Goal: Contribute content

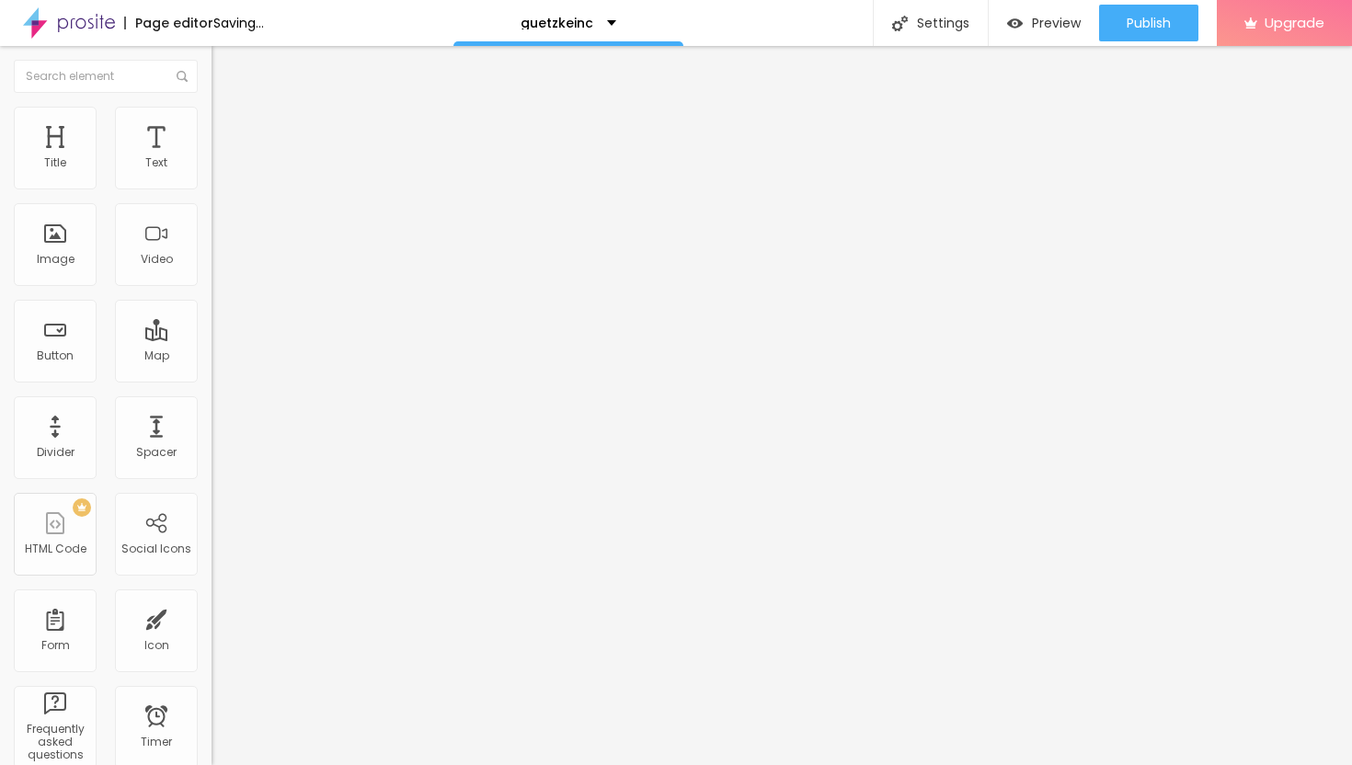
click at [212, 158] on span "Add image" at bounding box center [249, 151] width 75 height 16
click at [212, 107] on ul "Content Style Advanced" at bounding box center [318, 115] width 212 height 55
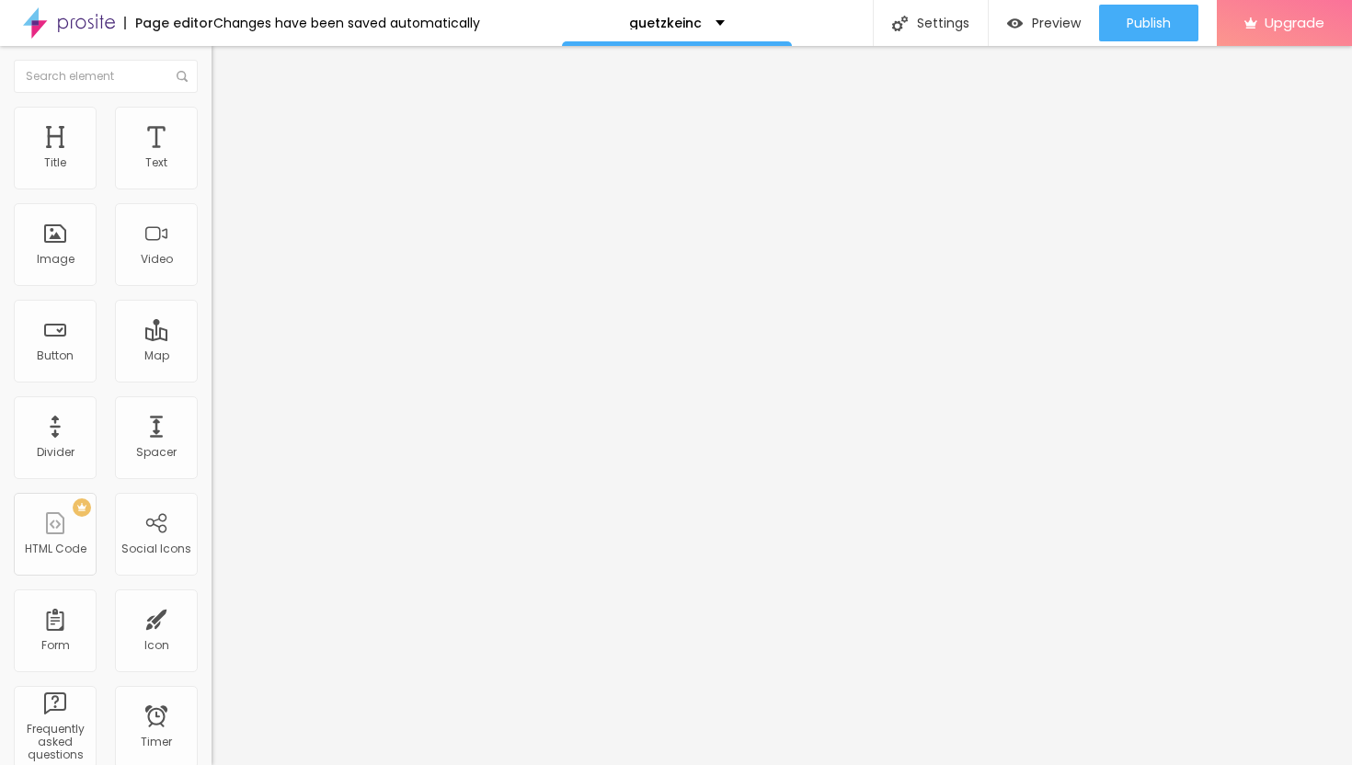
click at [212, 111] on img at bounding box center [220, 115] width 17 height 17
type input "40"
click at [212, 189] on input "range" at bounding box center [271, 181] width 119 height 15
type input "30"
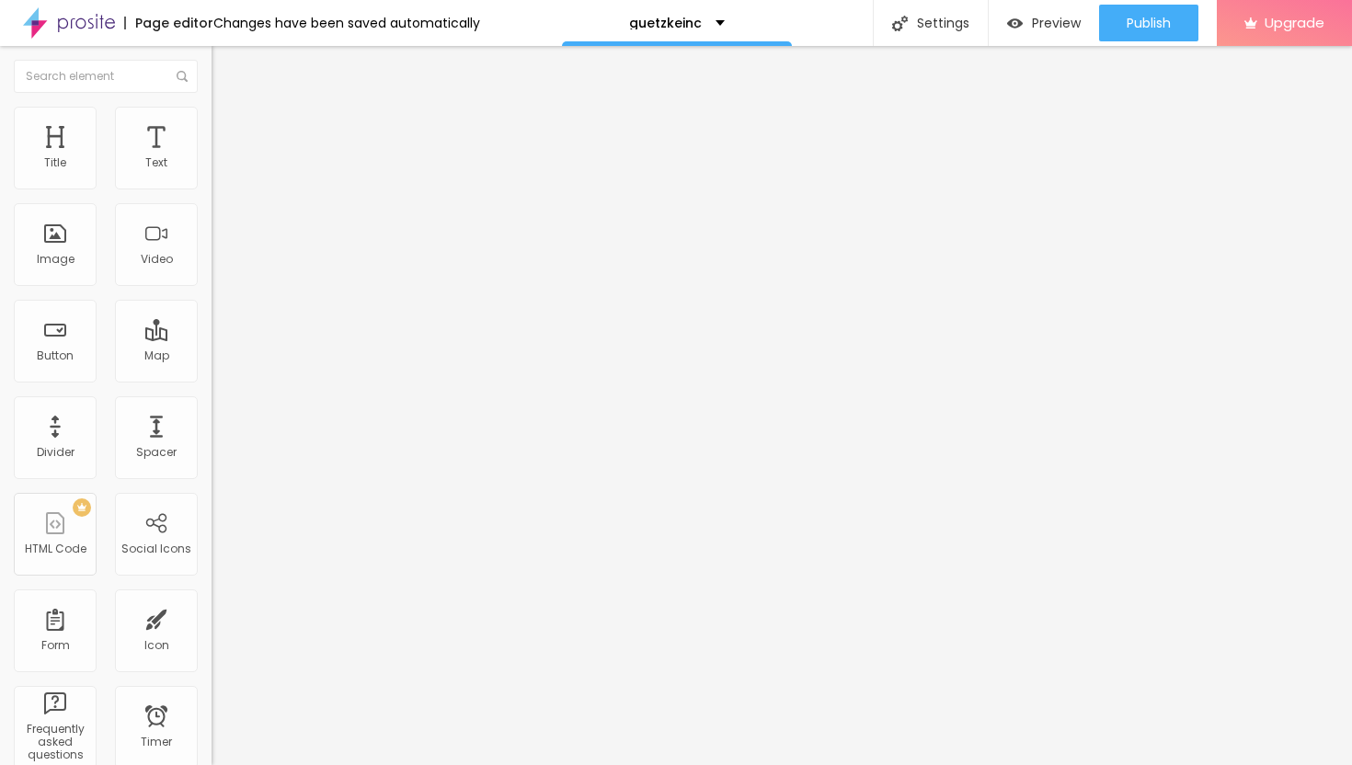
type input "30"
click at [212, 189] on input "range" at bounding box center [271, 181] width 119 height 15
type input "25"
click at [212, 189] on input "range" at bounding box center [271, 181] width 119 height 15
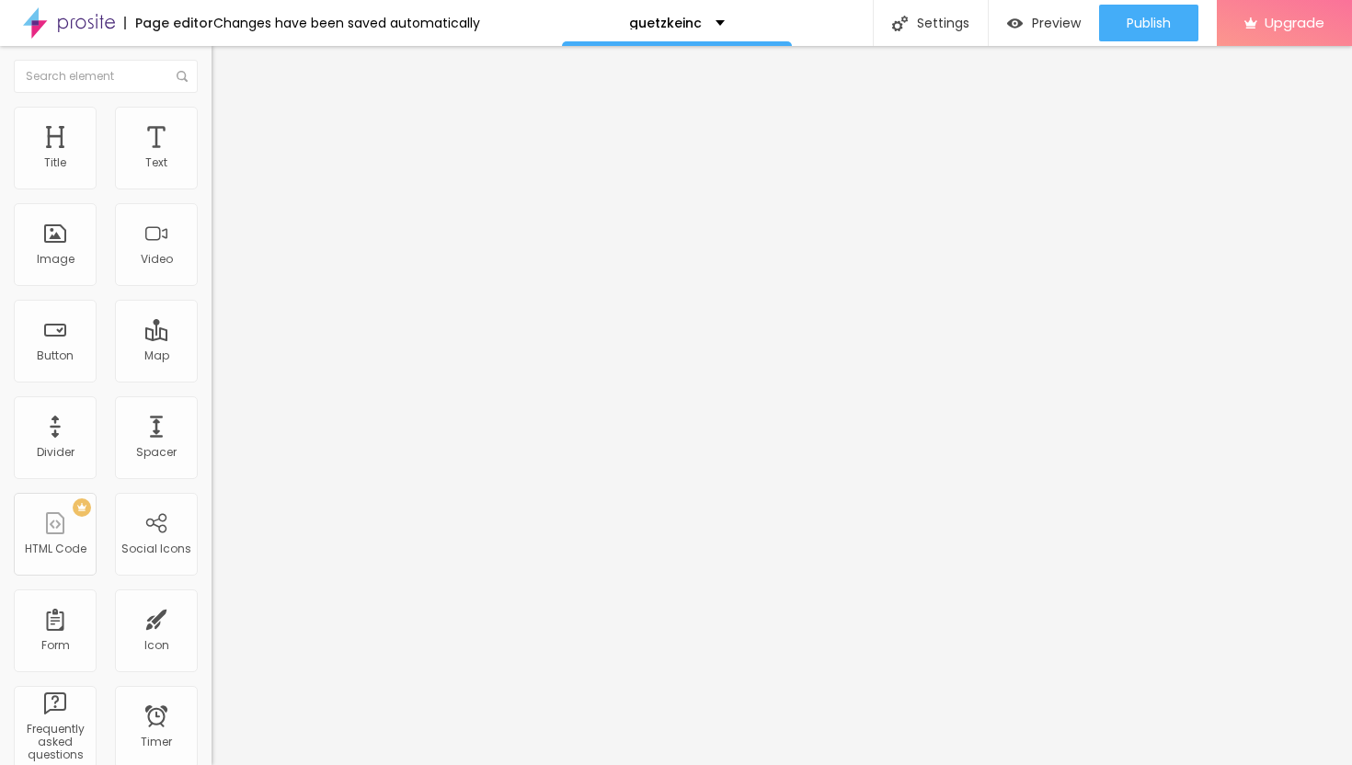
click at [212, 125] on li "Advanced" at bounding box center [318, 134] width 212 height 18
type input "11"
type input "12"
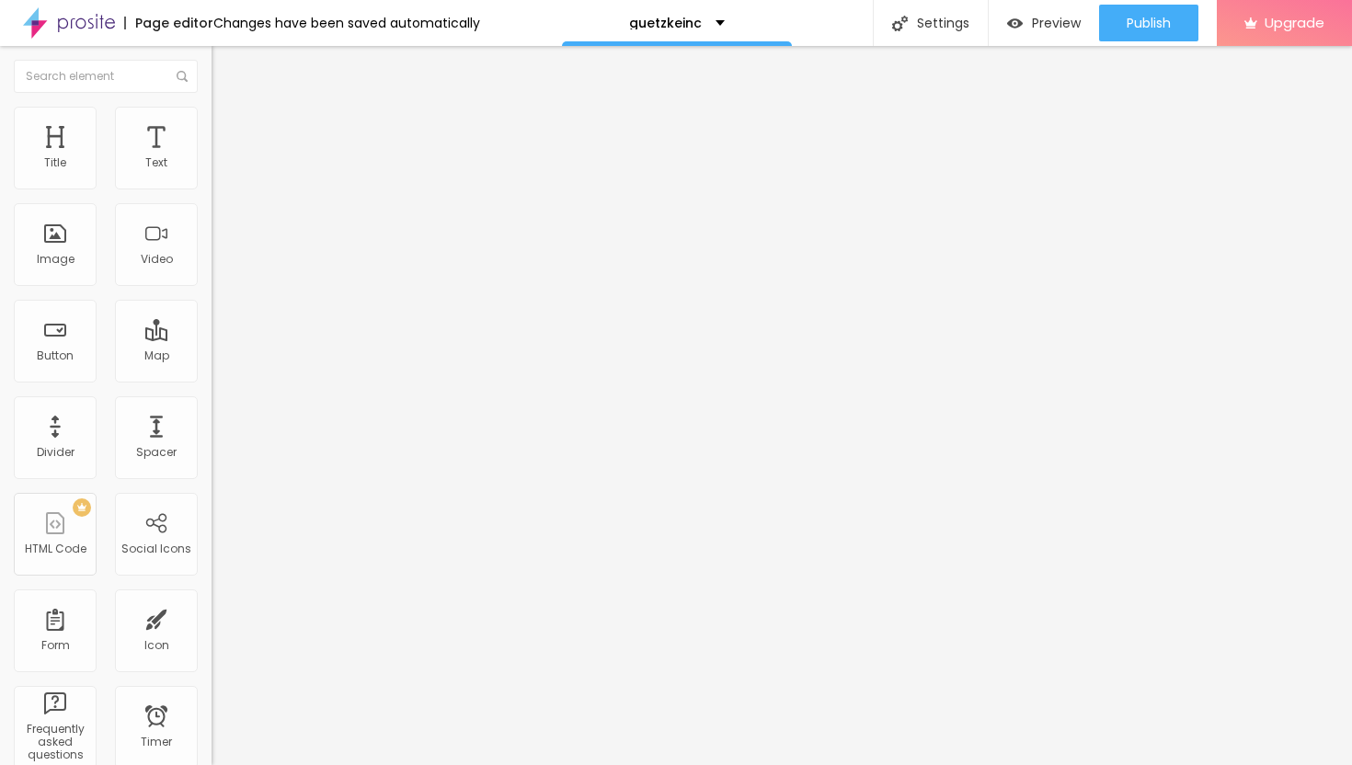
type input "13"
type input "14"
type input "15"
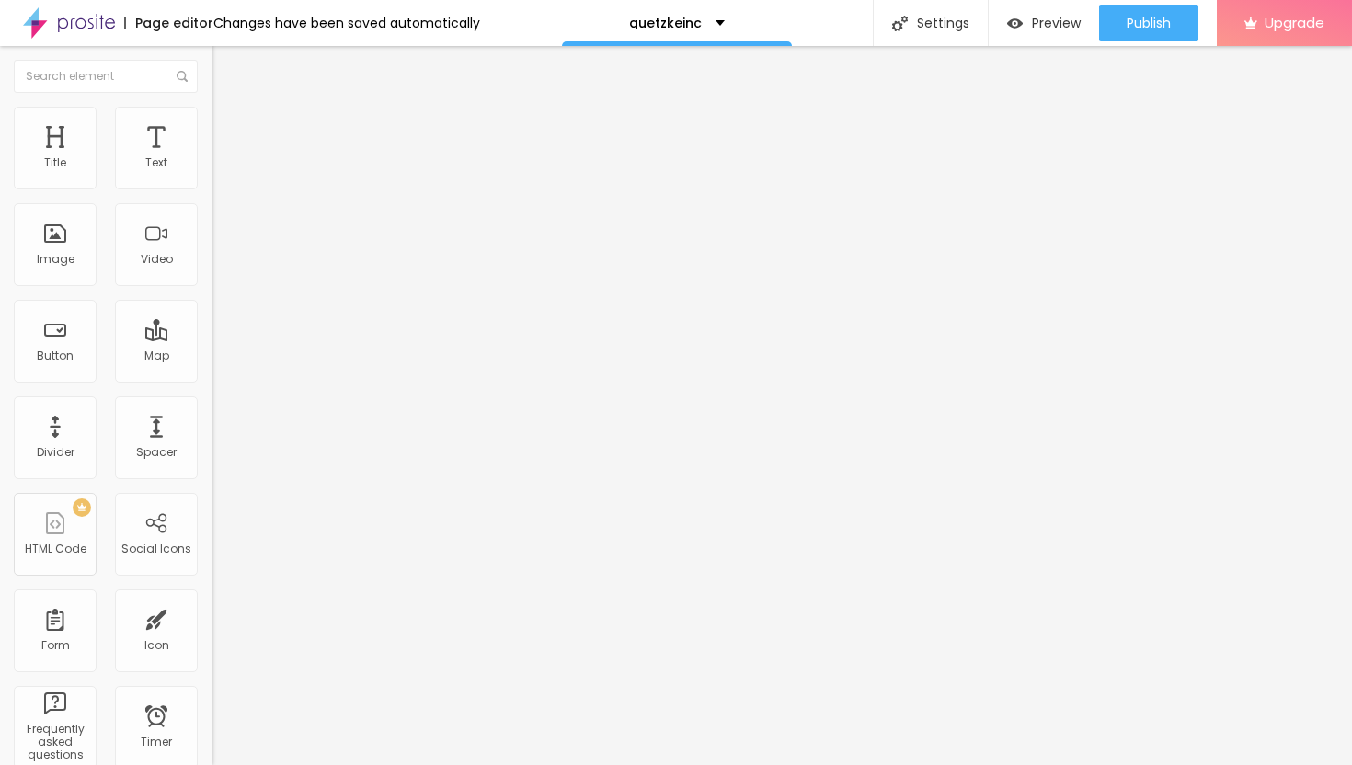
type input "15"
type input "16"
type input "17"
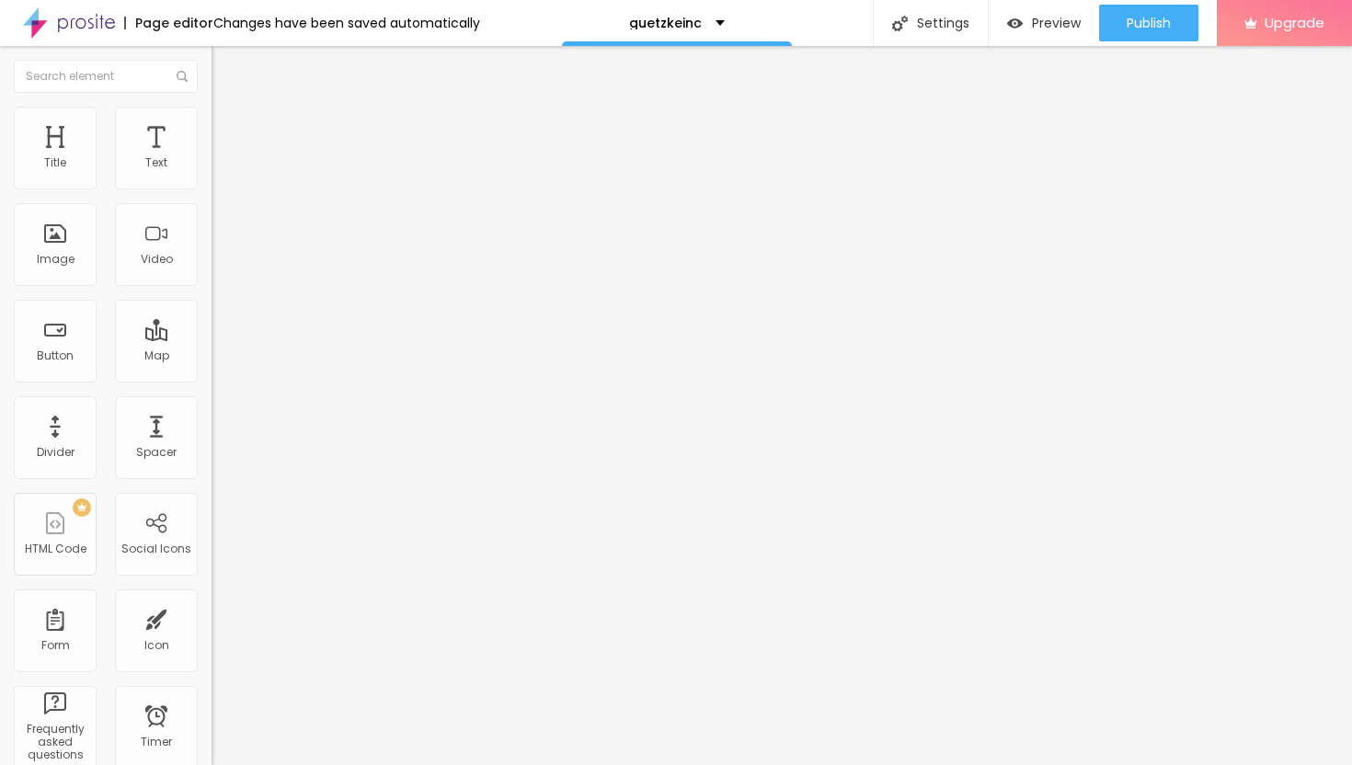
type input "18"
type input "19"
type input "21"
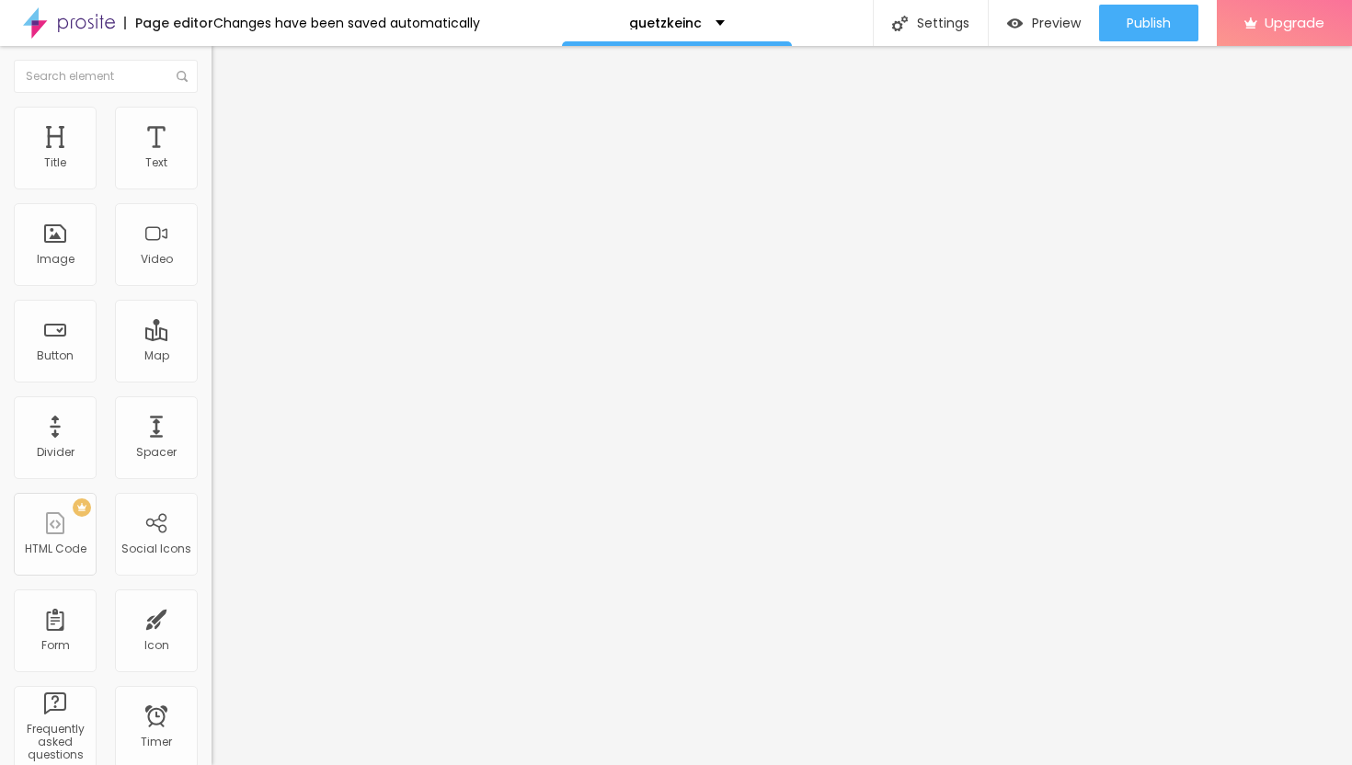
type input "21"
type input "22"
type input "23"
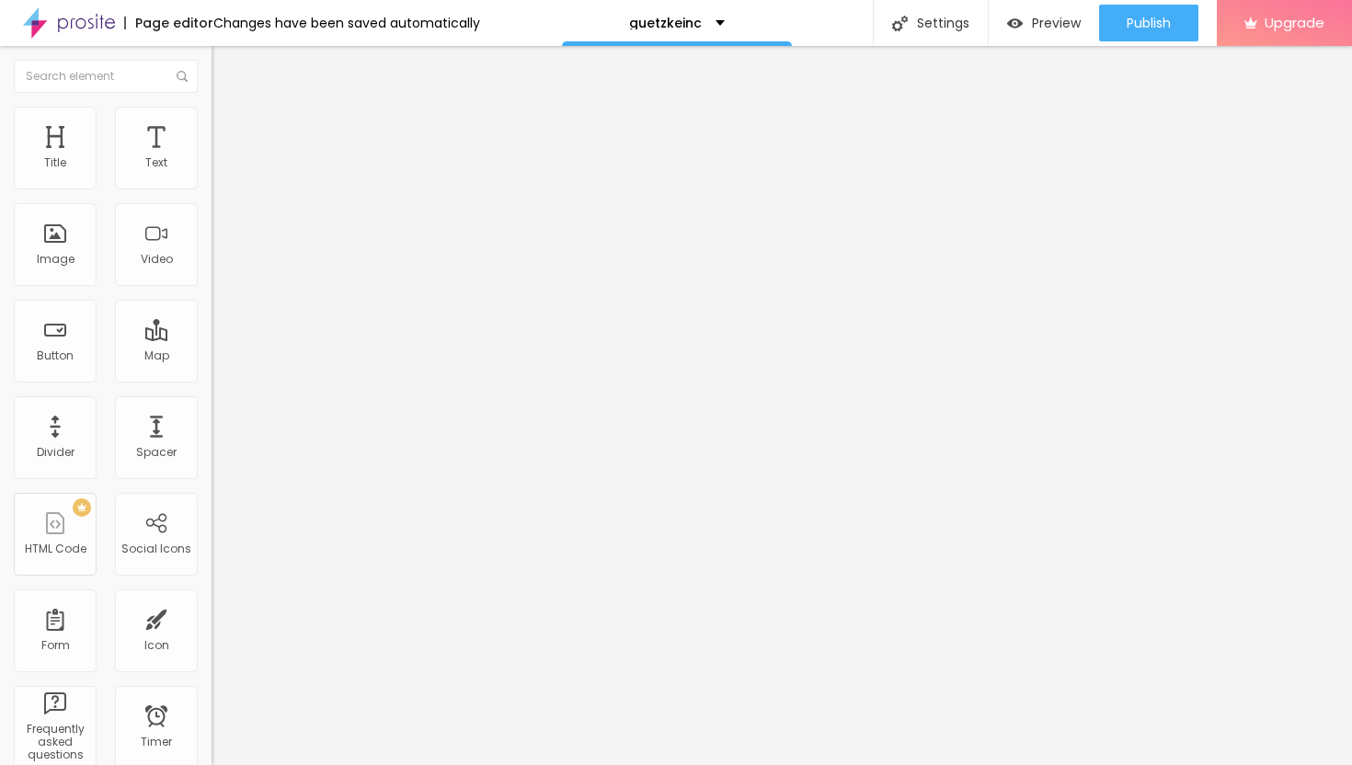
type input "24"
type input "25"
type input "26"
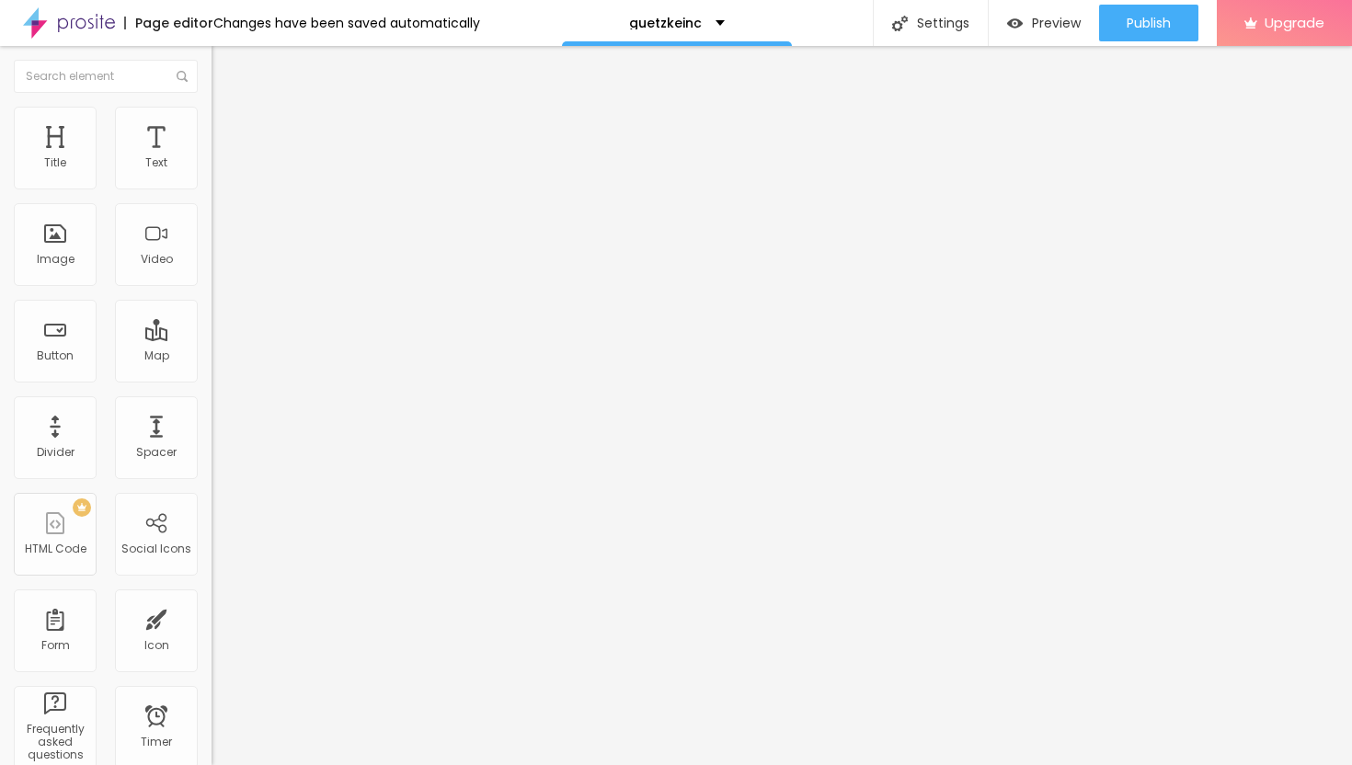
type input "26"
type input "27"
type input "28"
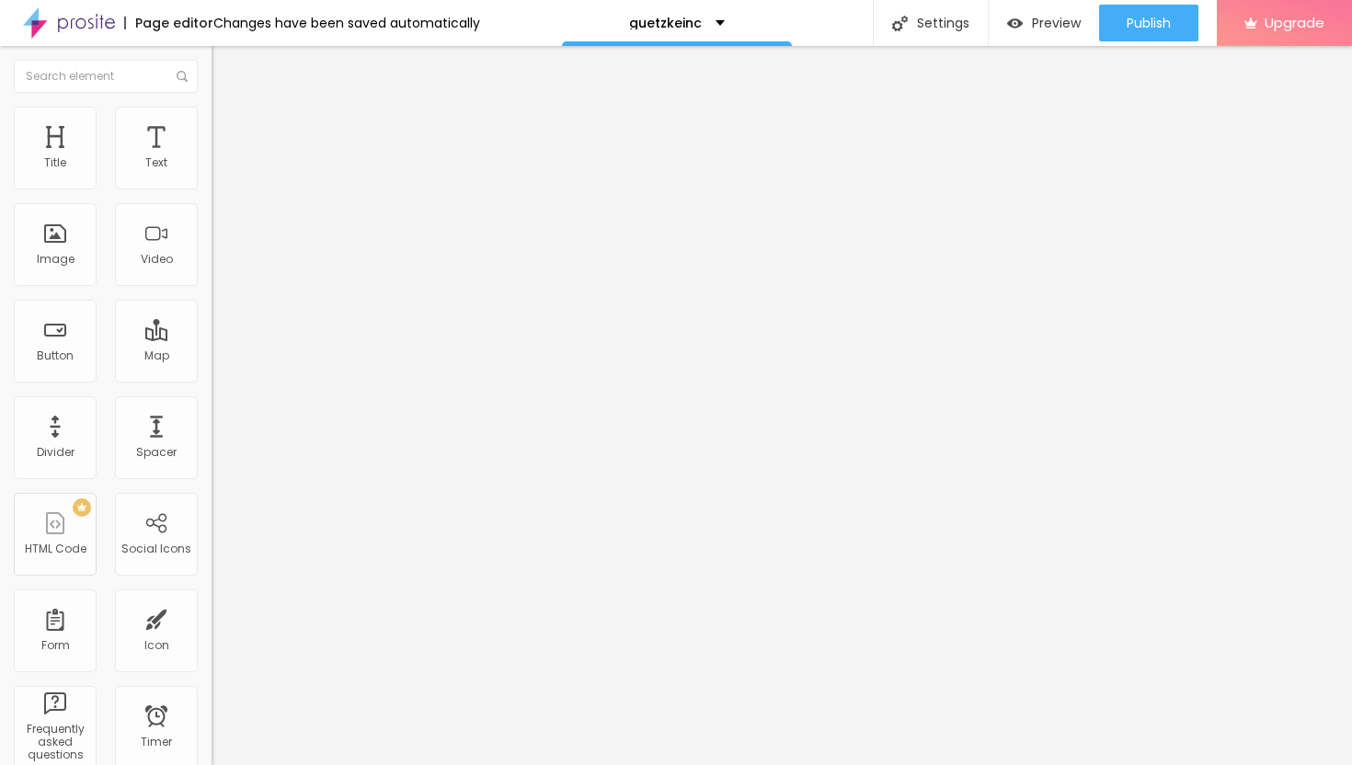
type input "29"
type input "30"
type input "31"
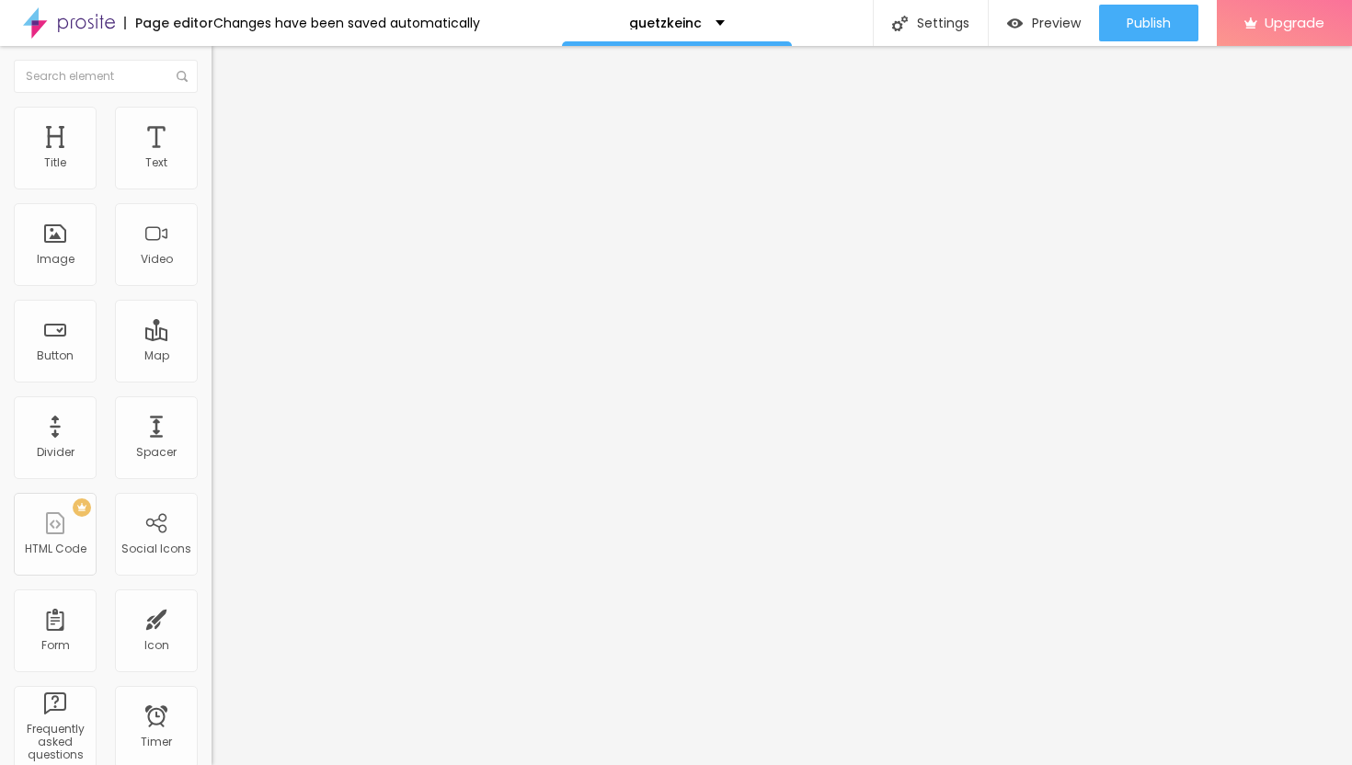
type input "31"
type input "32"
type input "33"
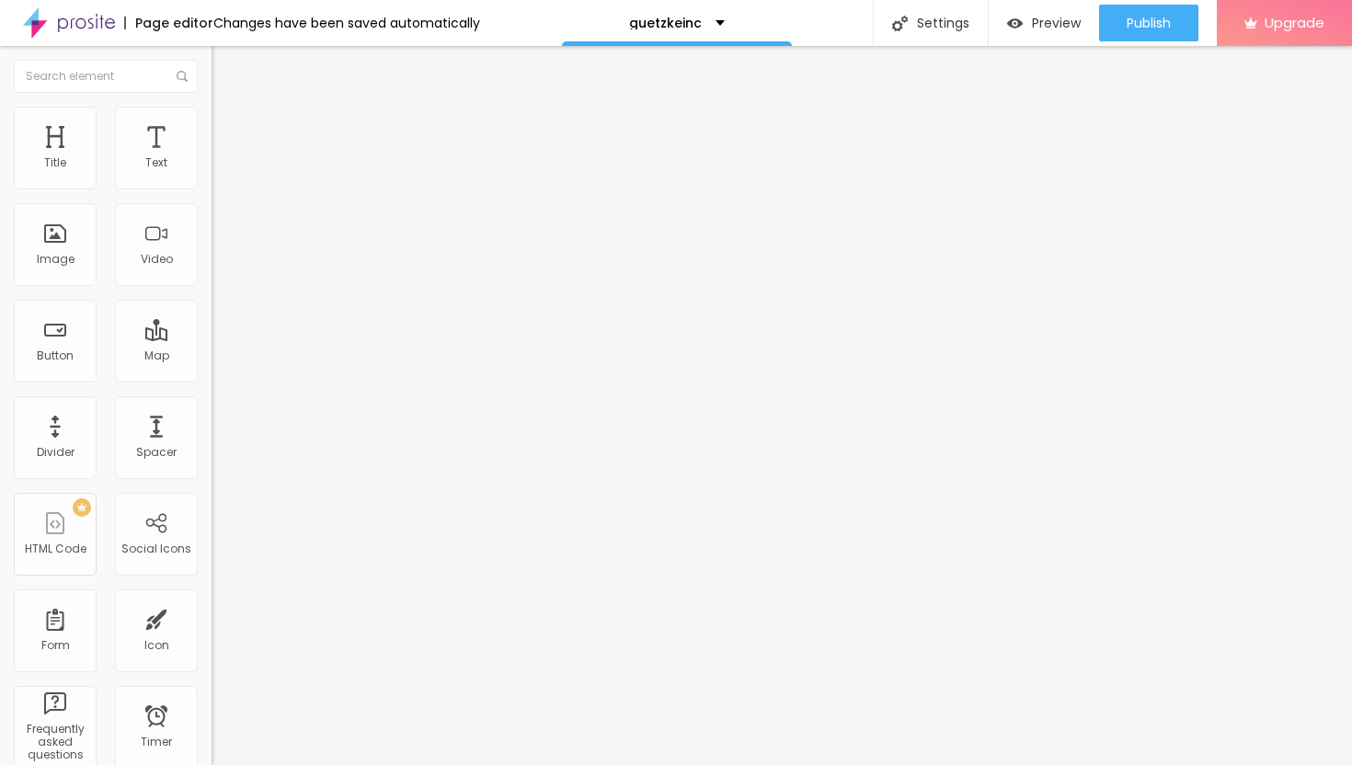
type input "34"
type input "35"
type input "36"
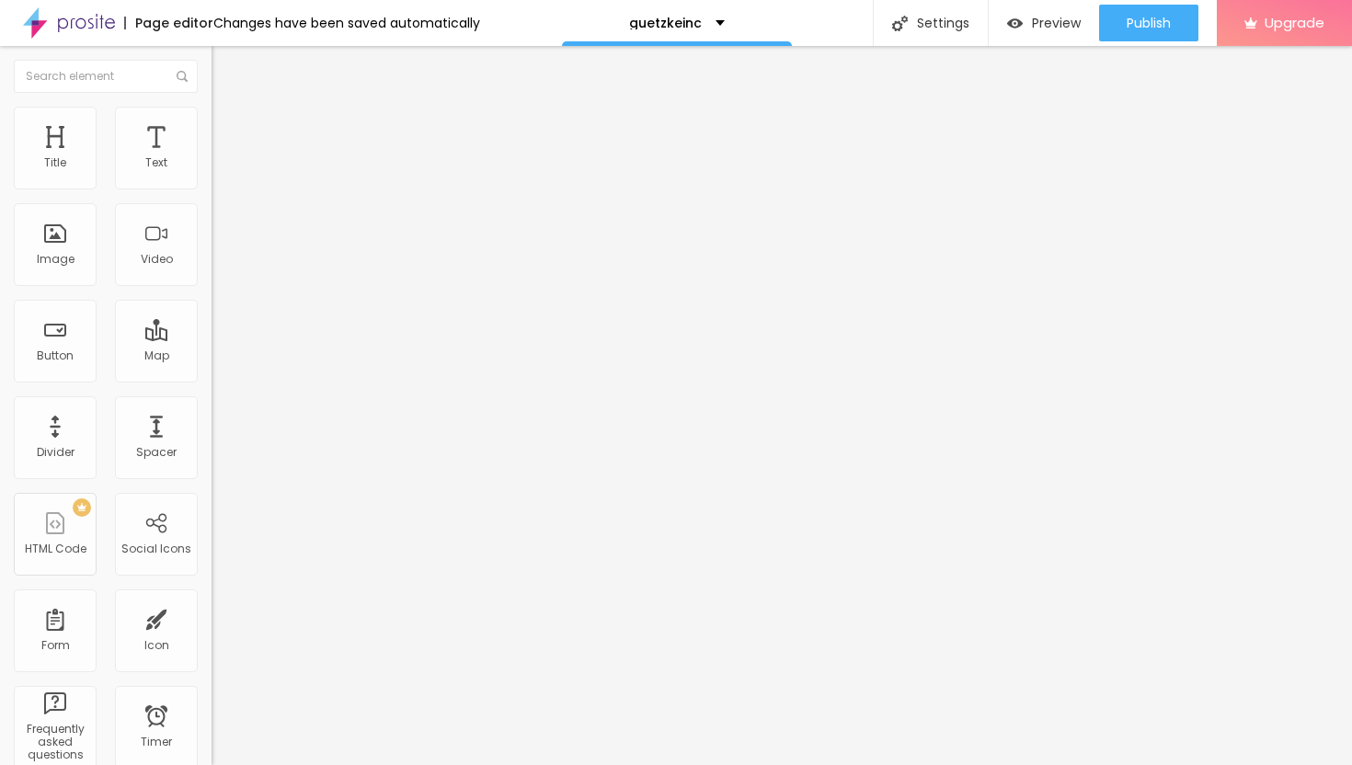
type input "36"
type input "37"
type input "38"
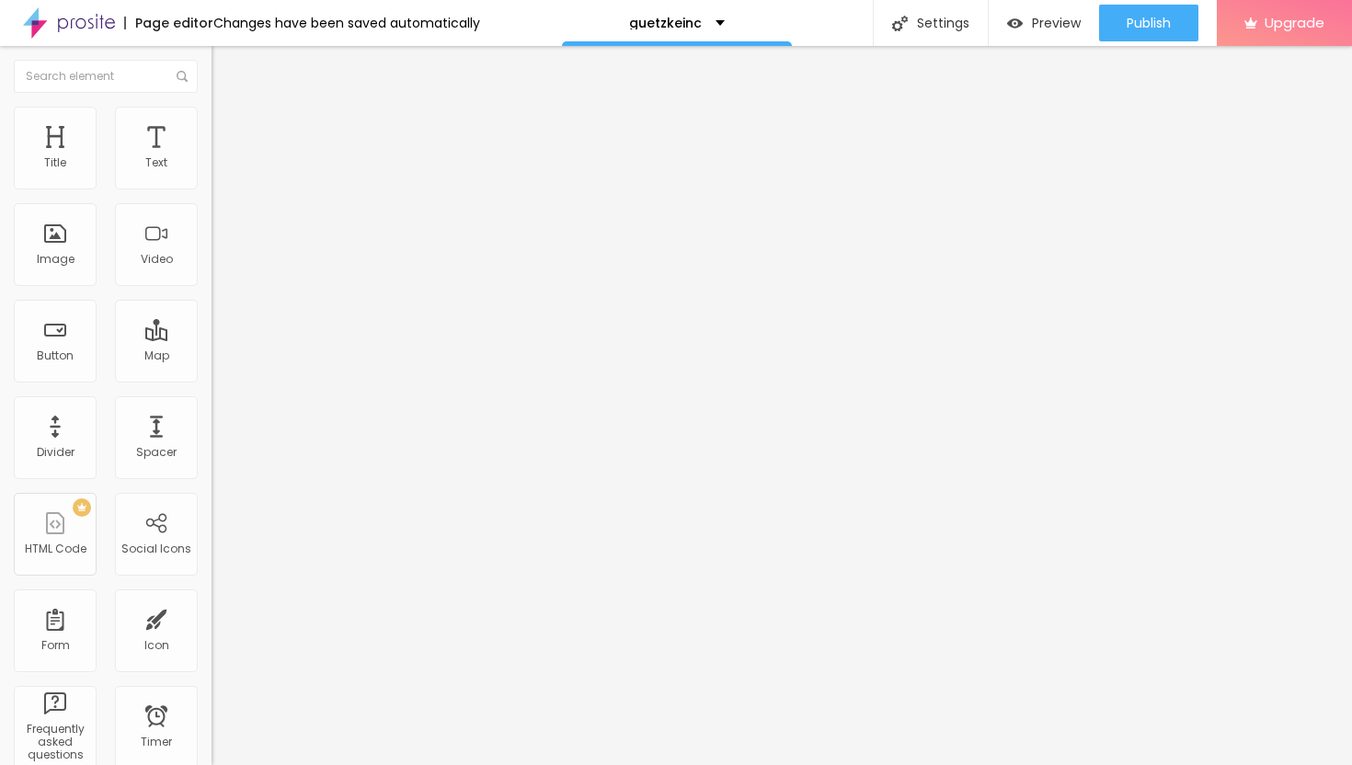
type input "39"
drag, startPoint x: 54, startPoint y: 180, endPoint x: 86, endPoint y: 191, distance: 34.0
type input "39"
click at [212, 357] on input "range" at bounding box center [271, 364] width 119 height 15
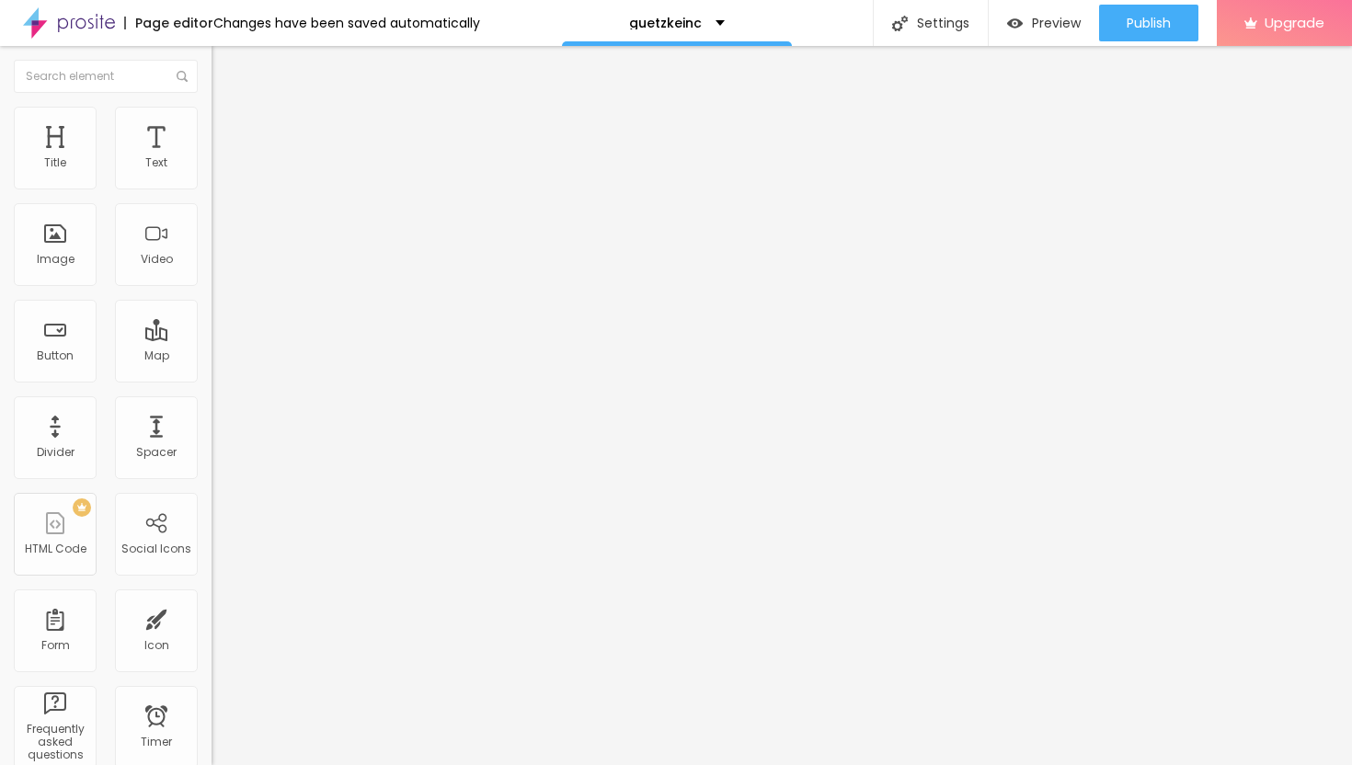
click at [228, 109] on span "Content" at bounding box center [250, 101] width 45 height 16
click at [225, 72] on div "Edit Image" at bounding box center [273, 67] width 97 height 15
click at [221, 169] on icon "button" at bounding box center [224, 165] width 7 height 7
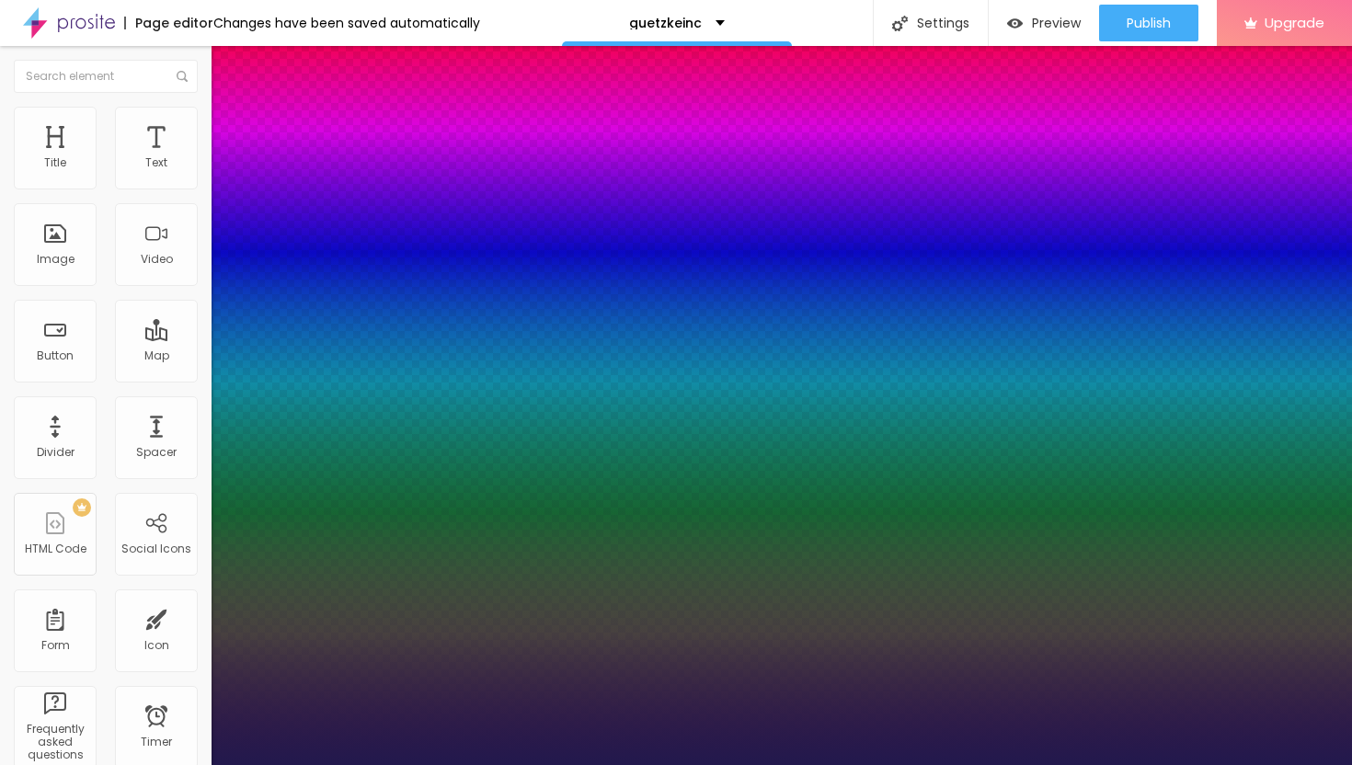
type input "1"
type input "13"
type input "1"
type input "14"
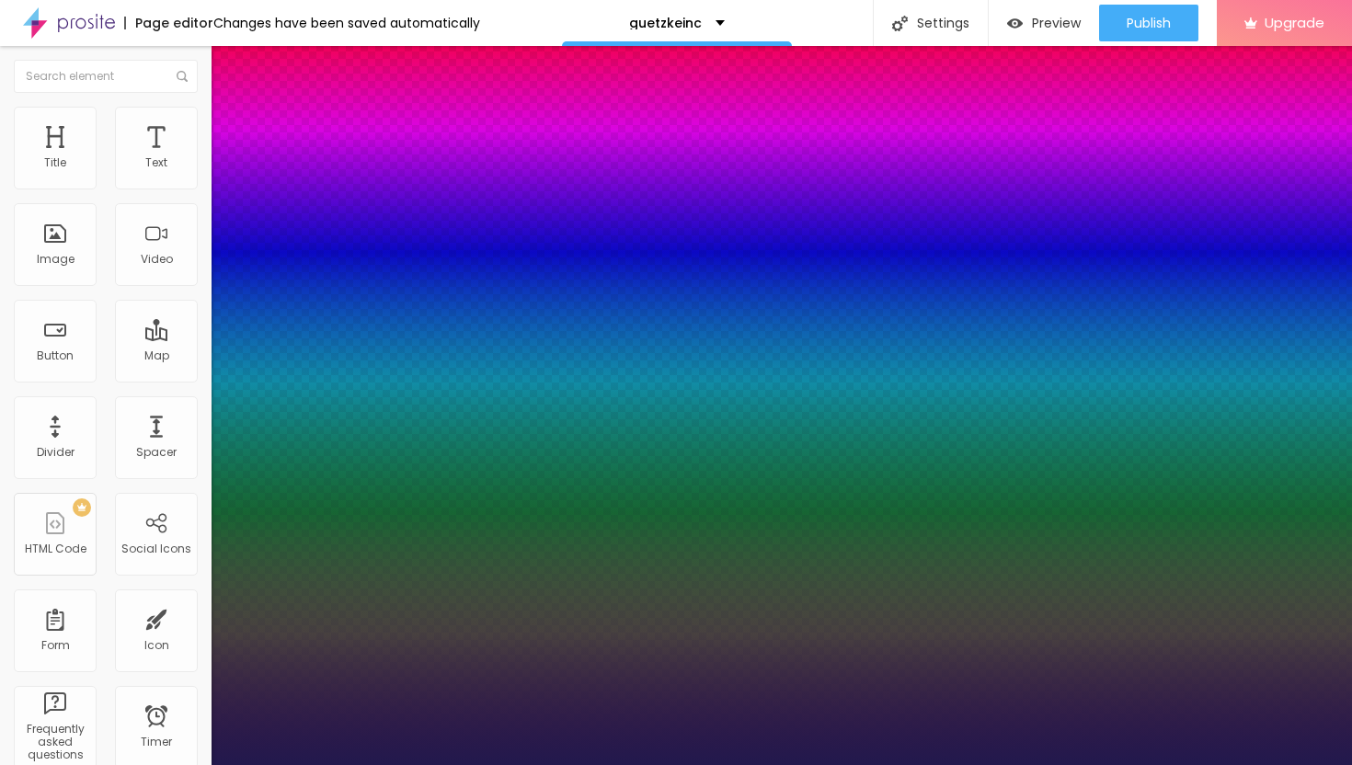
type input "14"
type input "1"
type input "16"
type input "1"
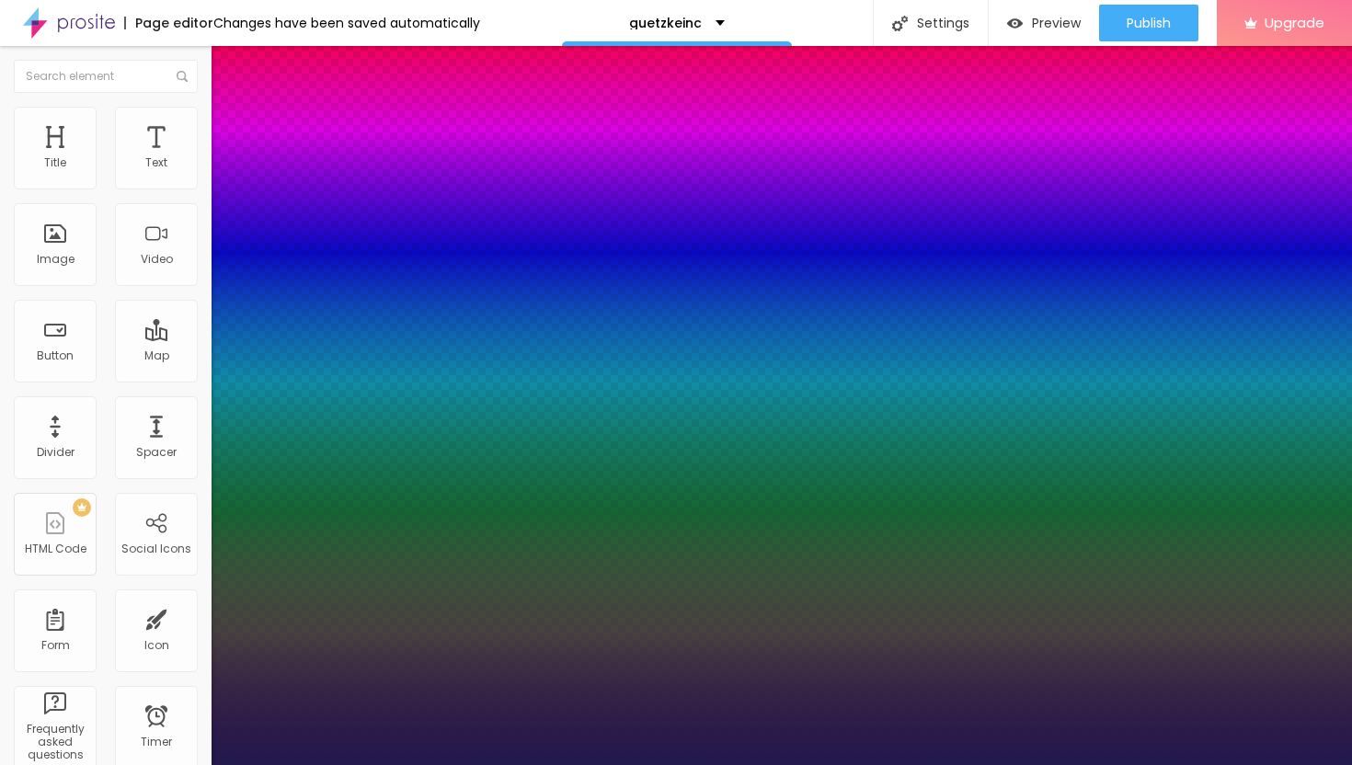
type input "18"
type input "1"
type input "20"
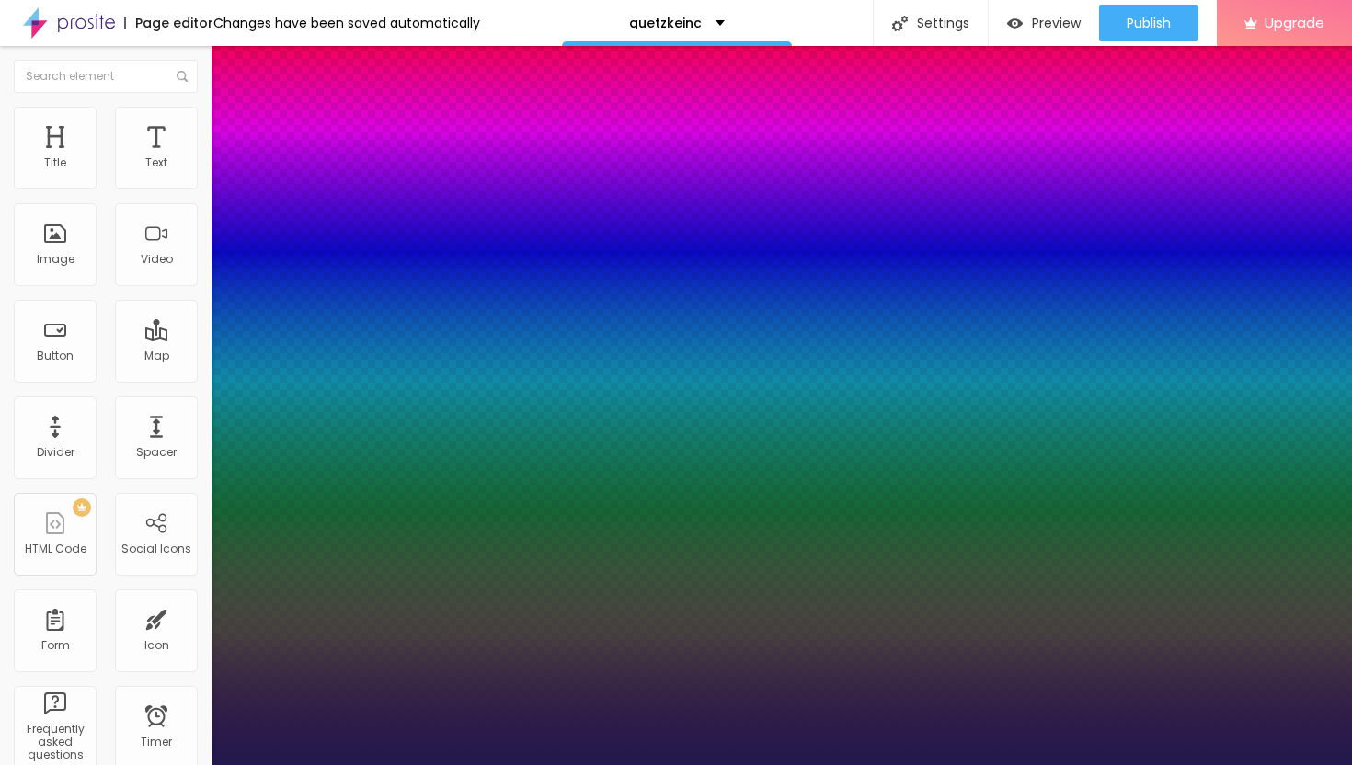
type input "1"
type input "21"
type input "1"
type input "23"
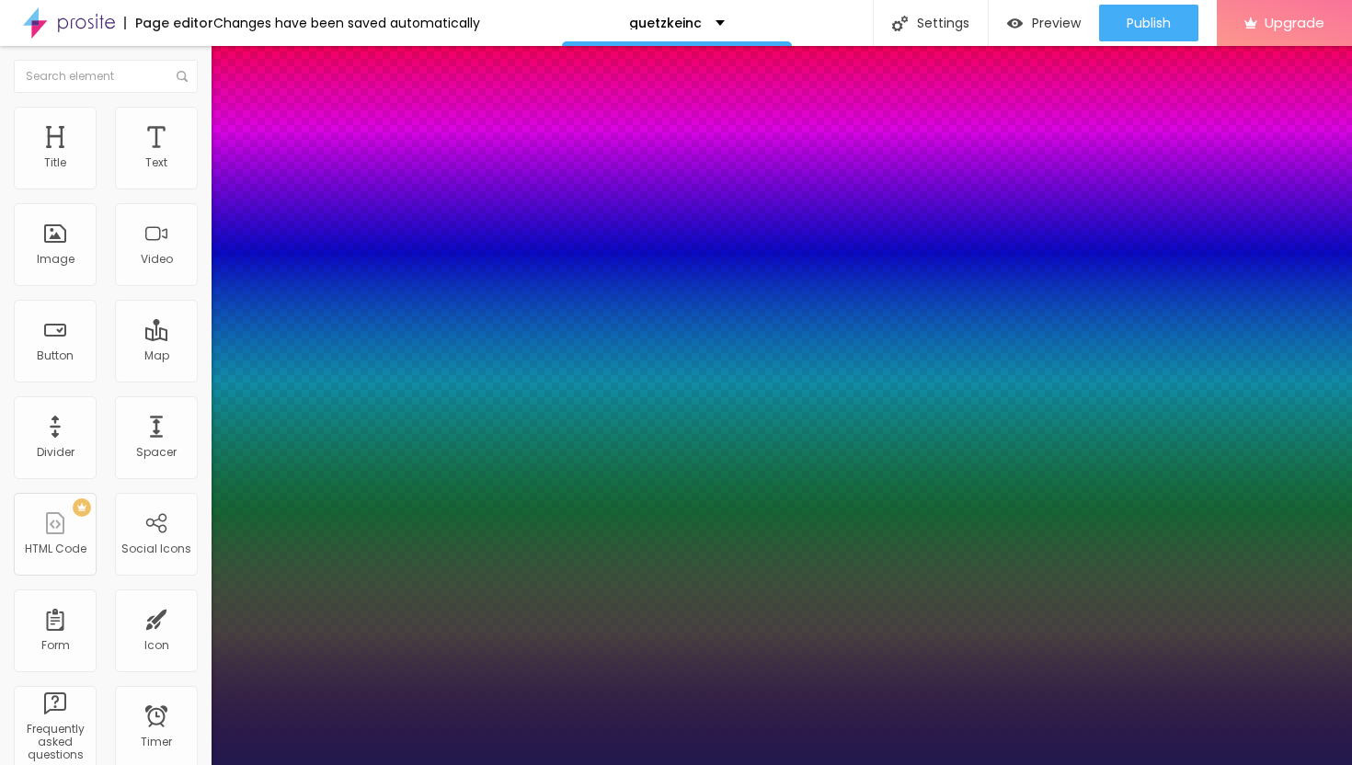
type input "23"
type input "1"
type input "24"
type input "1"
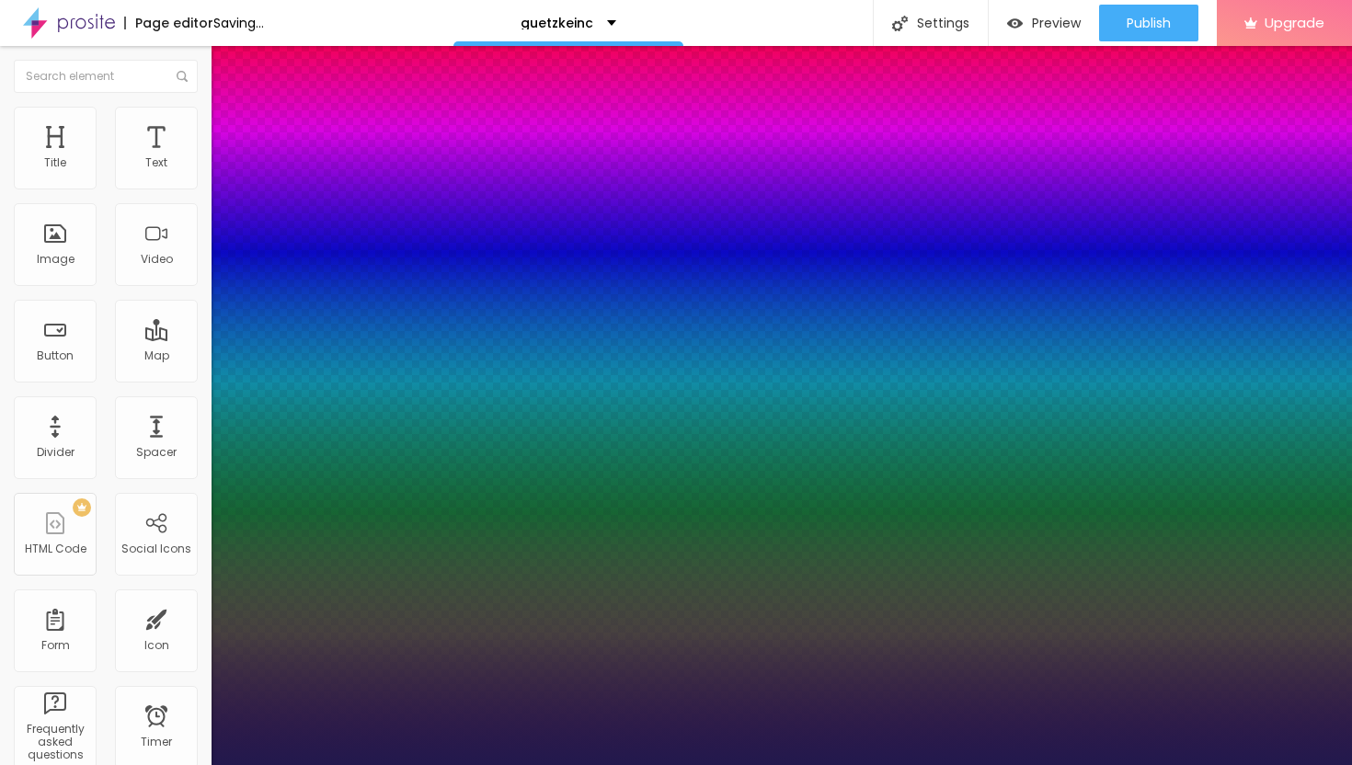
type input "25"
type input "1"
type input "26"
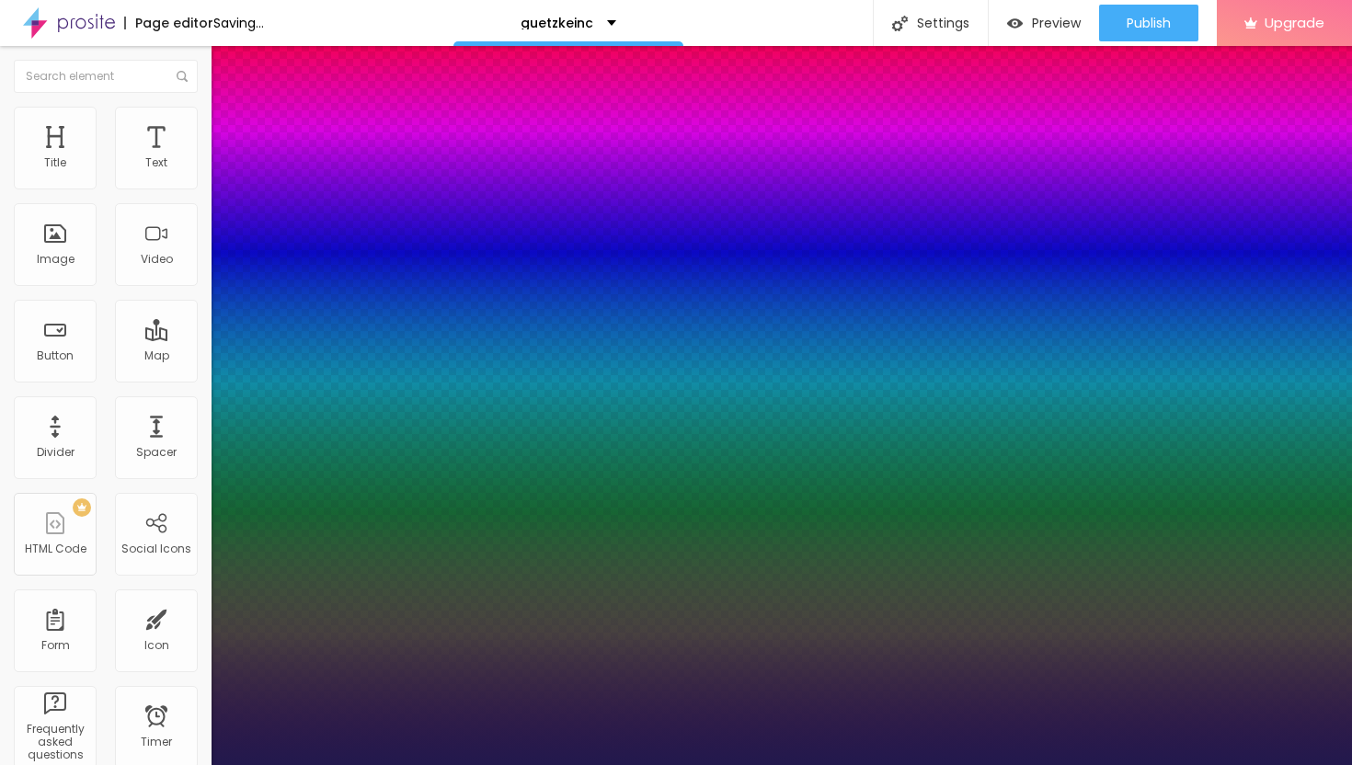
type input "1"
type input "27"
type input "1"
type input "28"
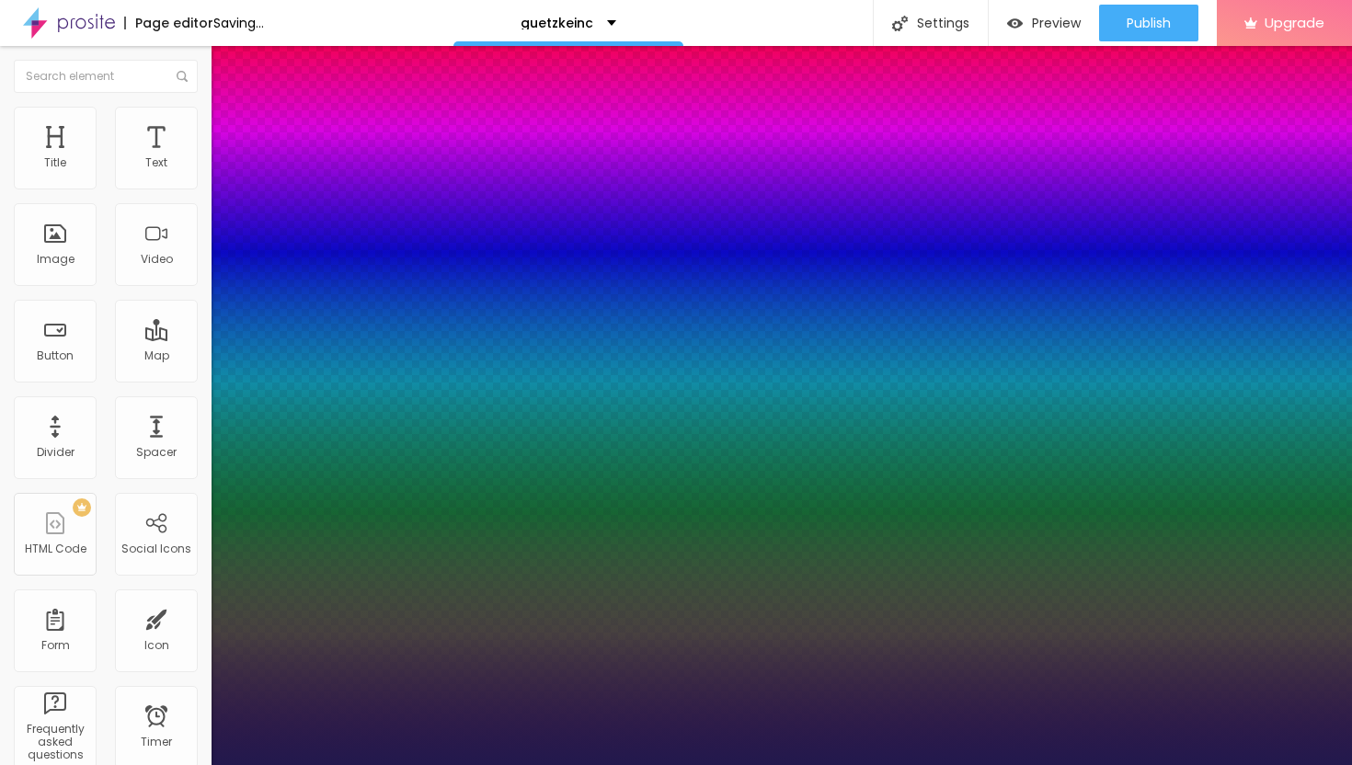
type input "28"
type input "1"
type input "29"
type input "1"
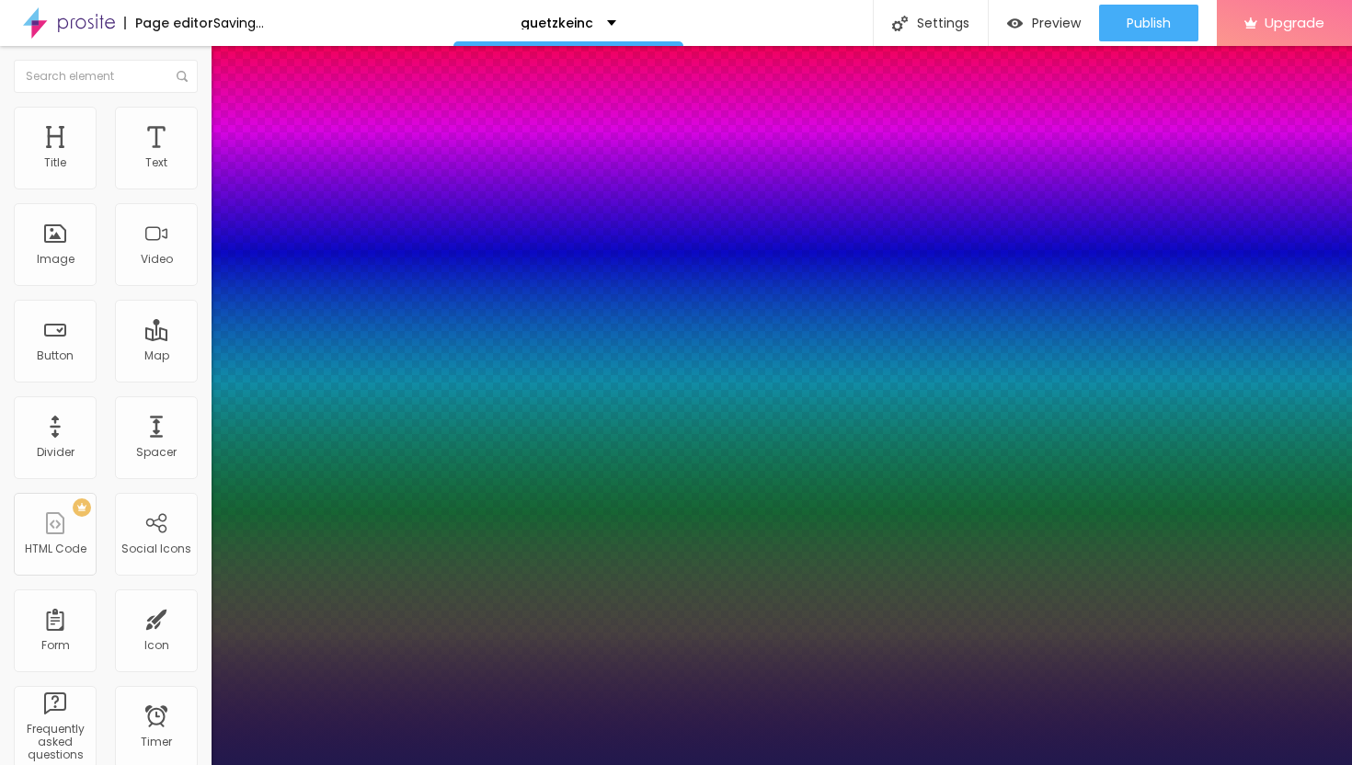
type input "30"
type input "1"
type input "31"
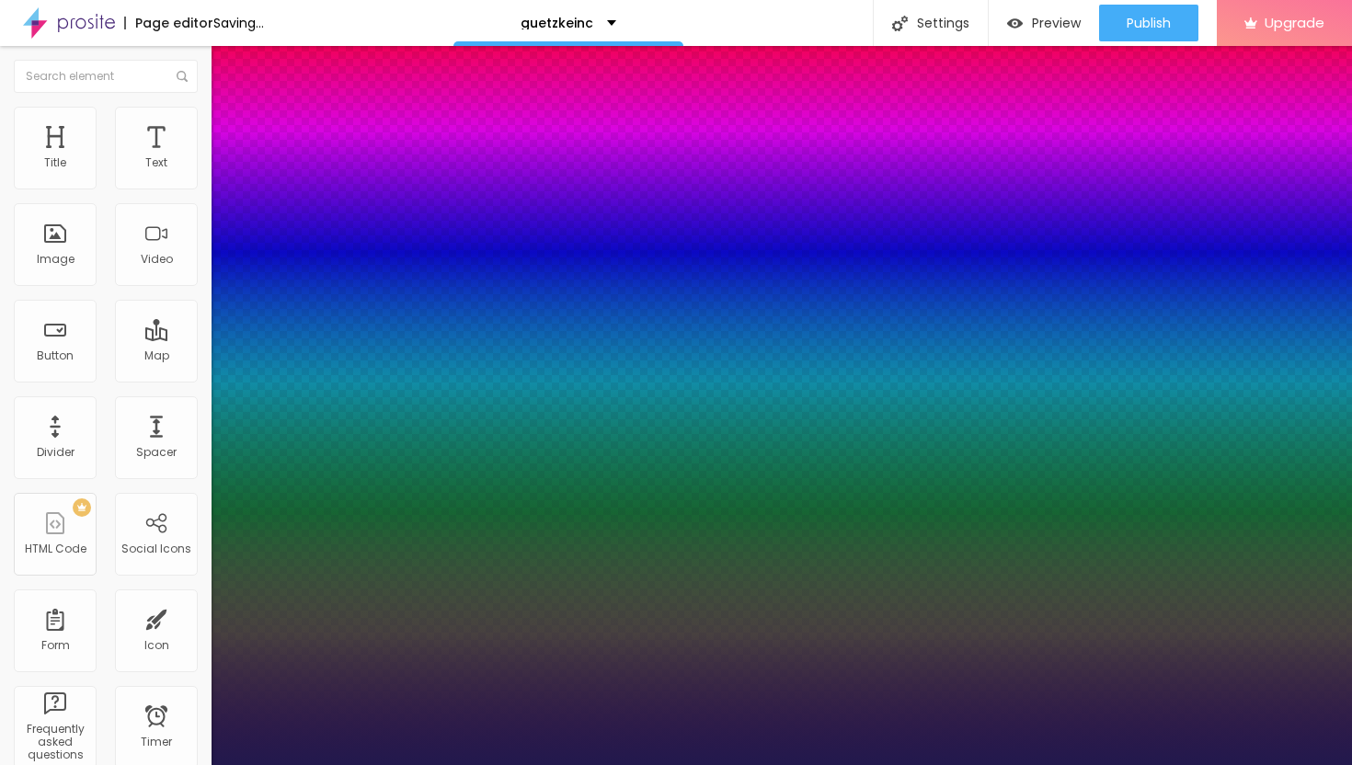
type input "1"
type input "32"
type input "1"
type input "33"
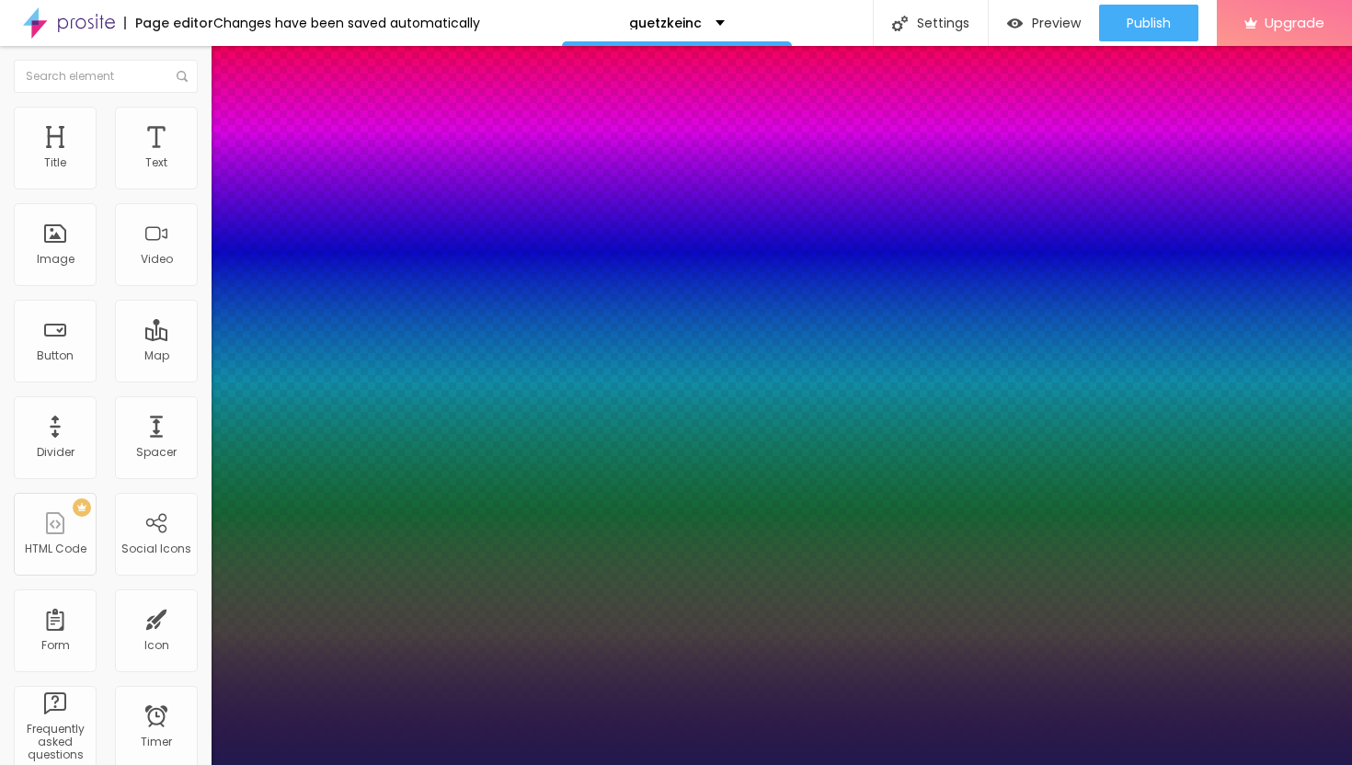
type input "33"
type input "1"
type input "34"
type input "1"
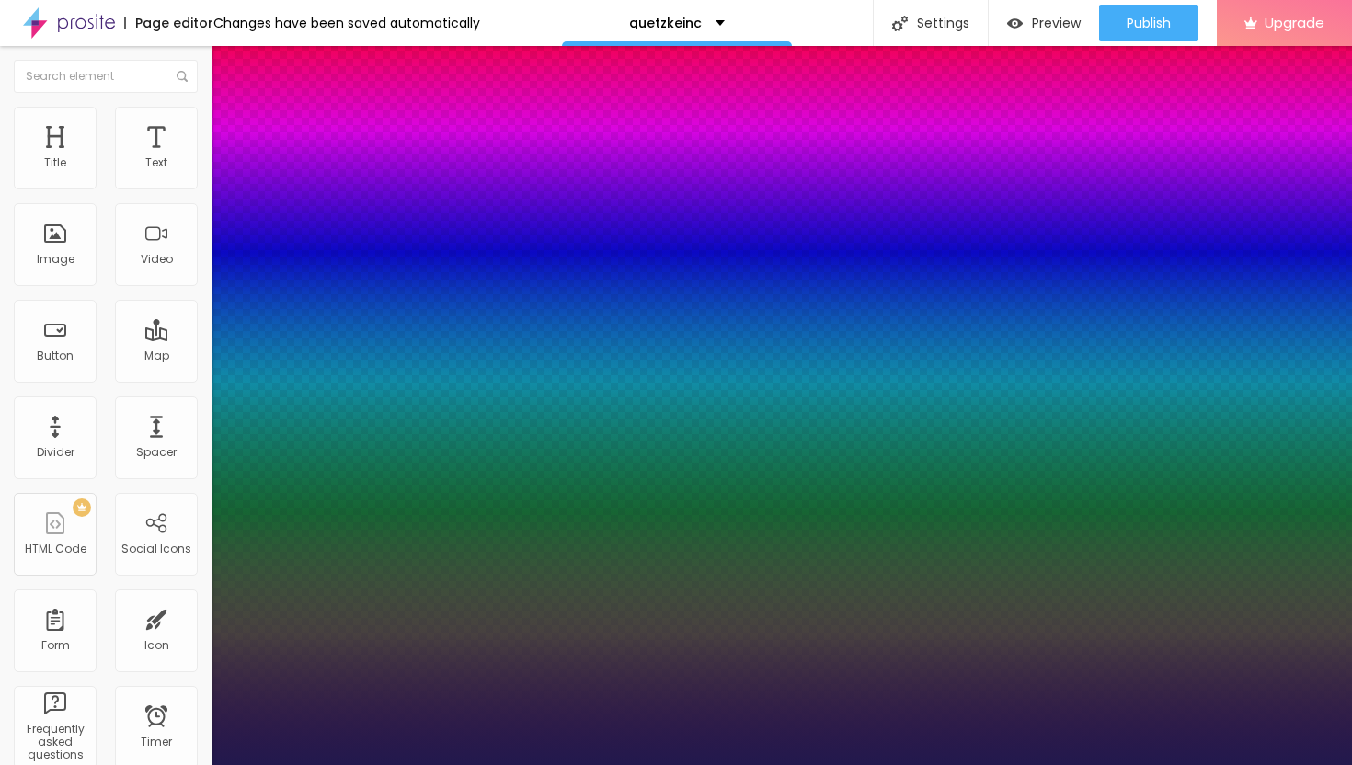
drag, startPoint x: 244, startPoint y: 312, endPoint x: 273, endPoint y: 313, distance: 29.4
type input "34"
type input "1"
click at [1052, 764] on div at bounding box center [676, 765] width 1352 height 0
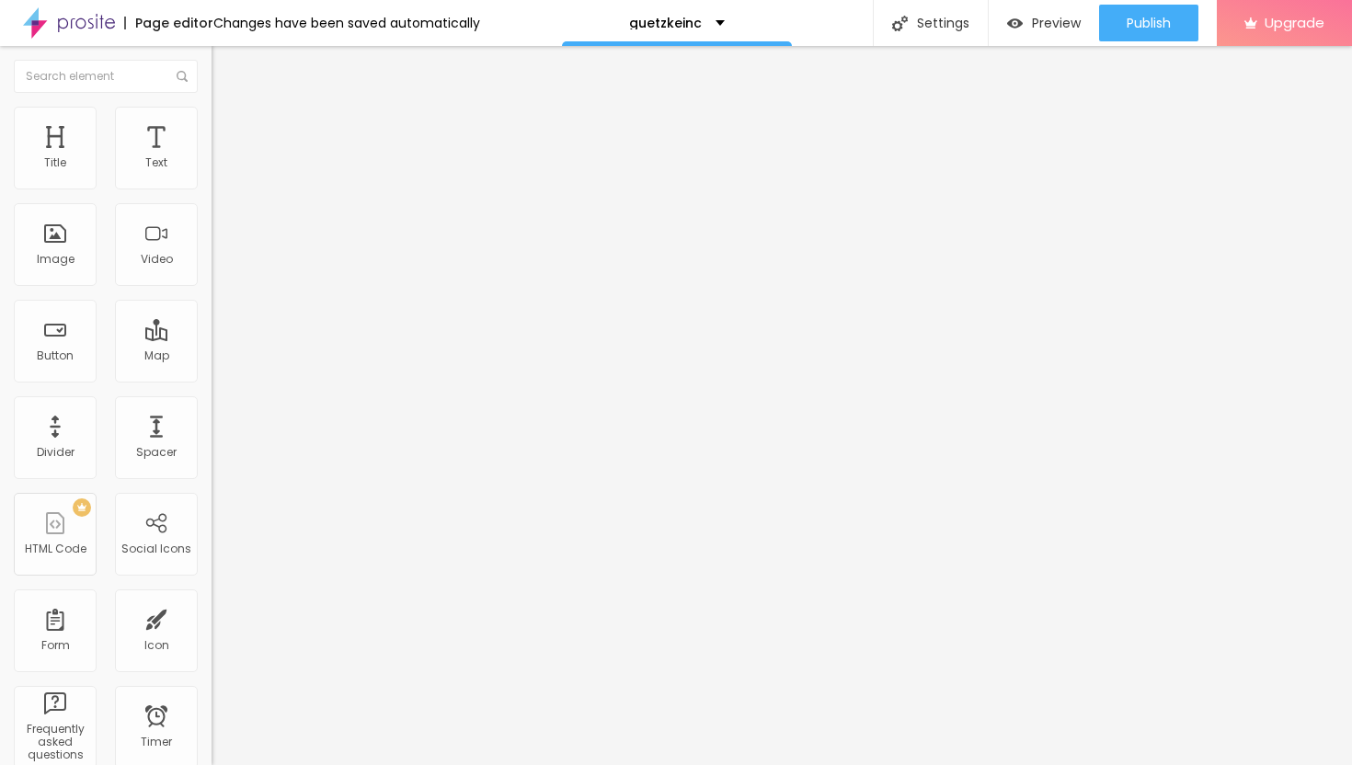
click at [212, 177] on button "button" at bounding box center [225, 166] width 26 height 19
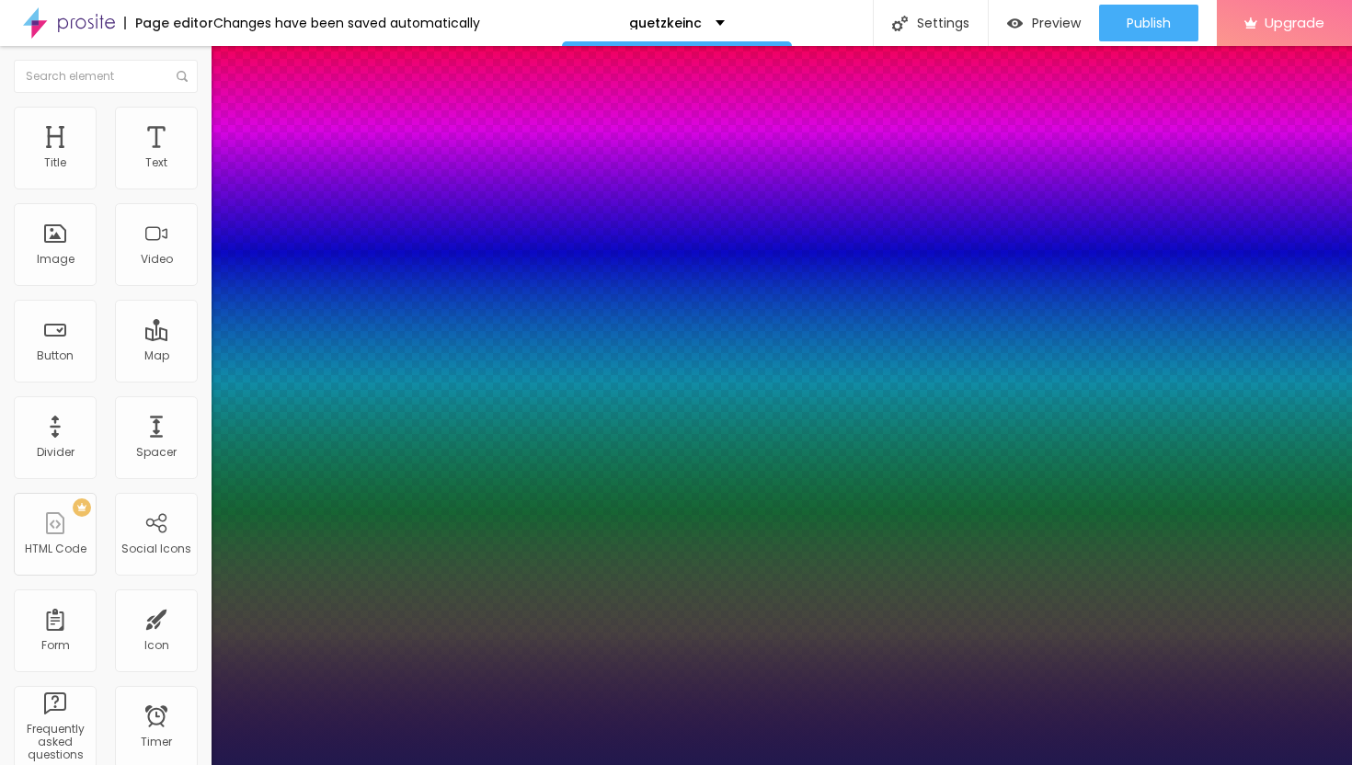
type input "1"
type input "33"
type input "1"
type input "32"
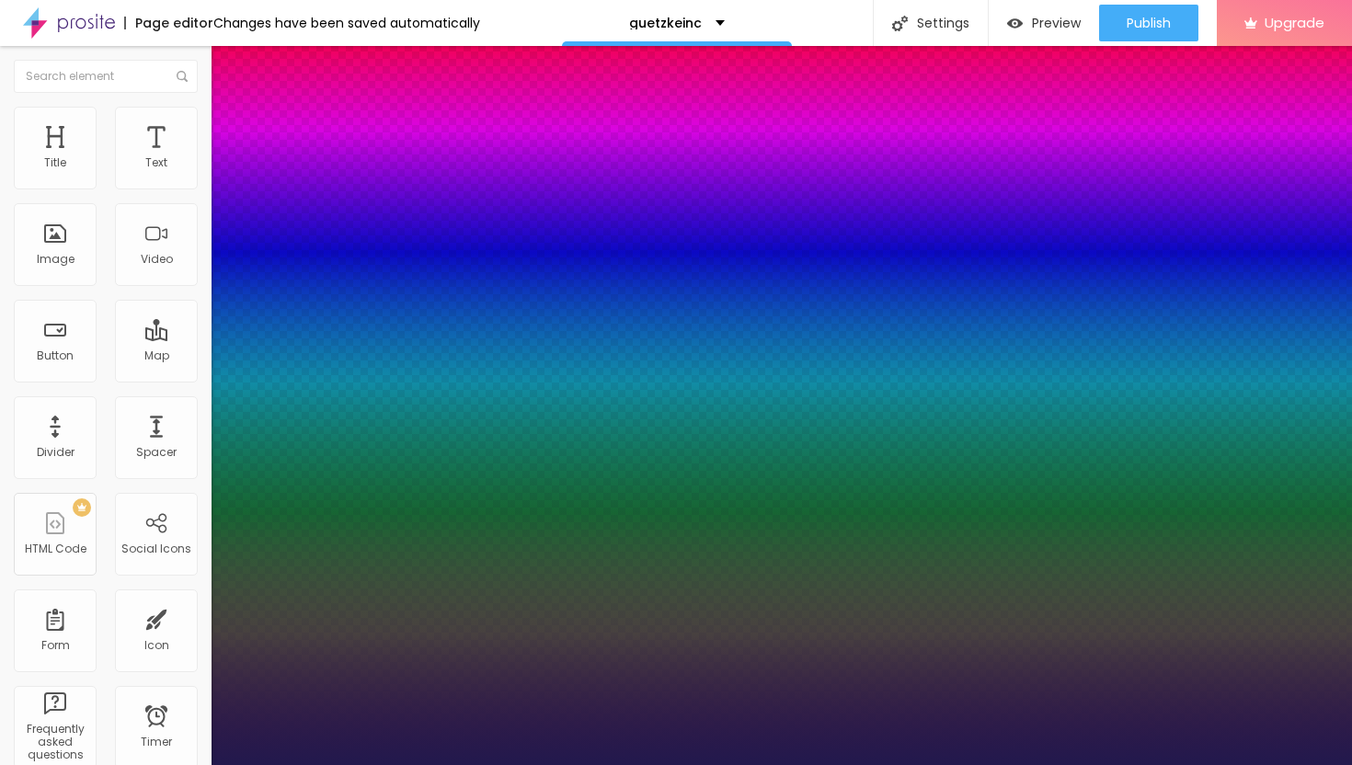
type input "32"
type input "1"
type input "31"
type input "1"
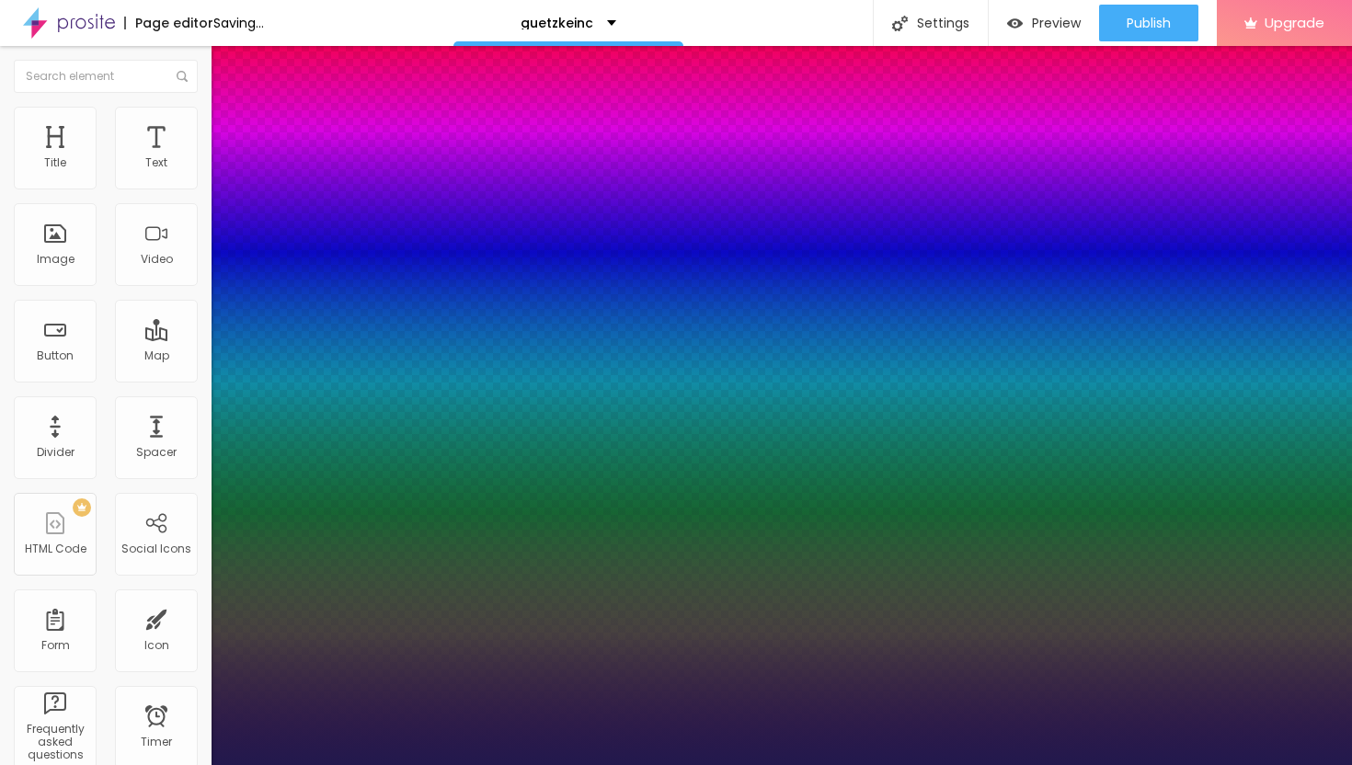
type input "30"
type input "1"
type input "30"
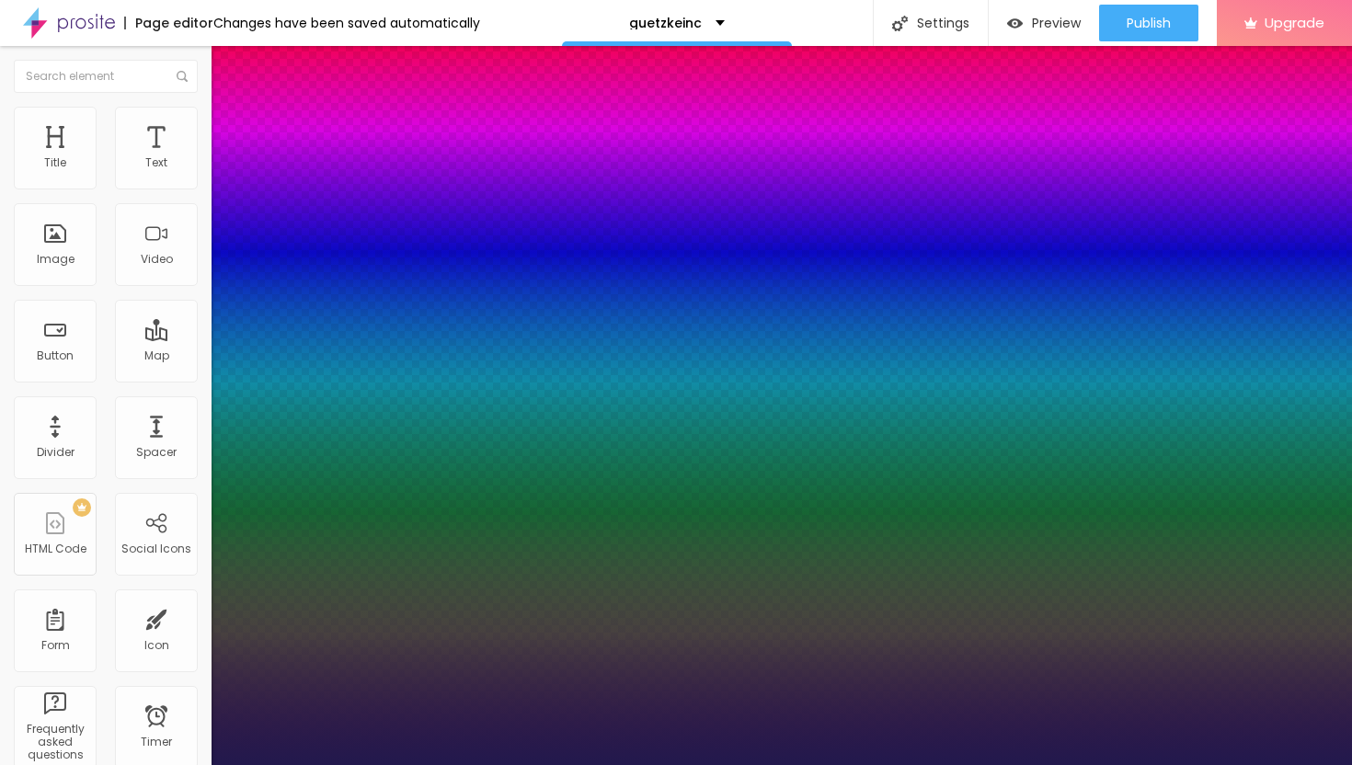
click at [788, 764] on div at bounding box center [676, 765] width 1352 height 0
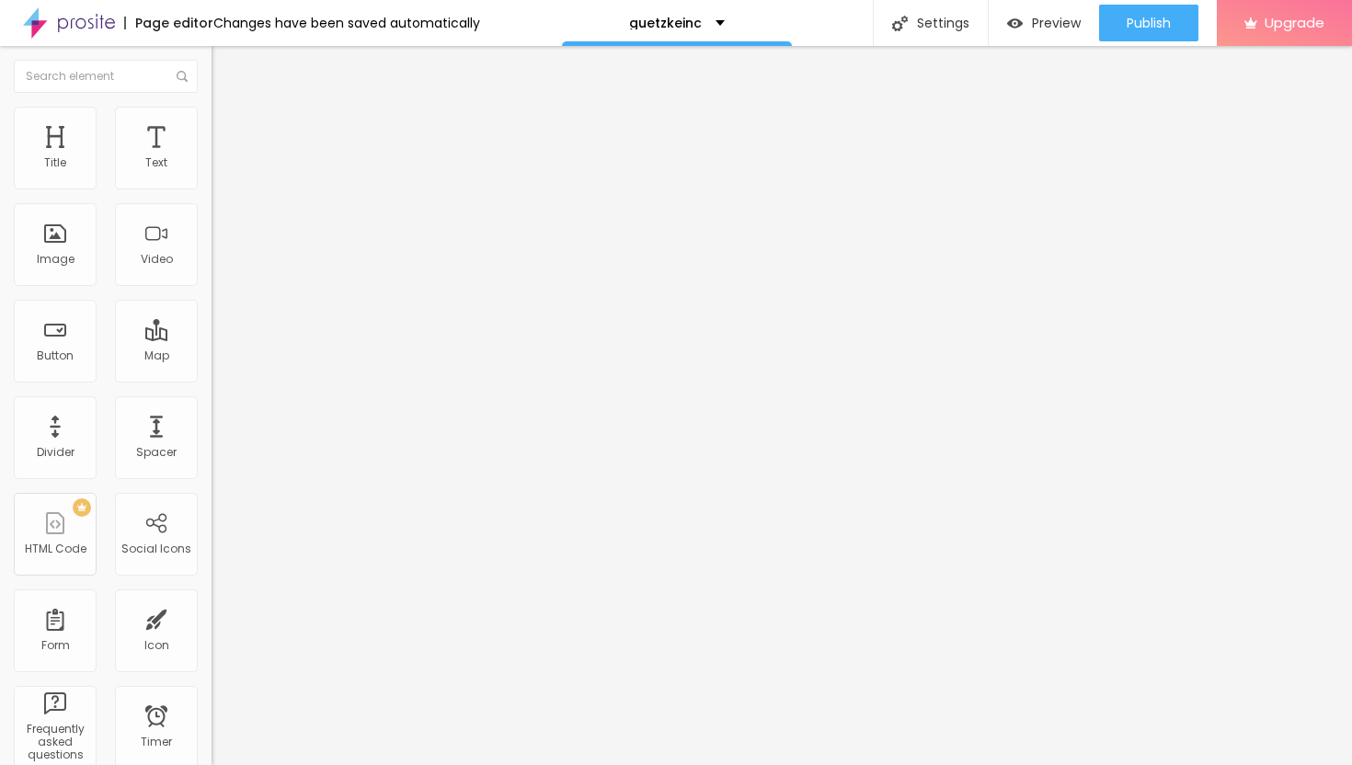
drag, startPoint x: 98, startPoint y: 199, endPoint x: 0, endPoint y: 198, distance: 98.4
click at [212, 198] on div "Text Click me Align Size Default Small Default Big Link URL https:// Open in ne…" at bounding box center [318, 277] width 212 height 268
drag, startPoint x: 88, startPoint y: 205, endPoint x: 5, endPoint y: 199, distance: 84.0
click at [212, 201] on div "Text Click me Align Size Default Small Default Big Link URL https:// Open in ne…" at bounding box center [318, 277] width 212 height 268
paste input "→ VIEW DOCUMENT HERE"
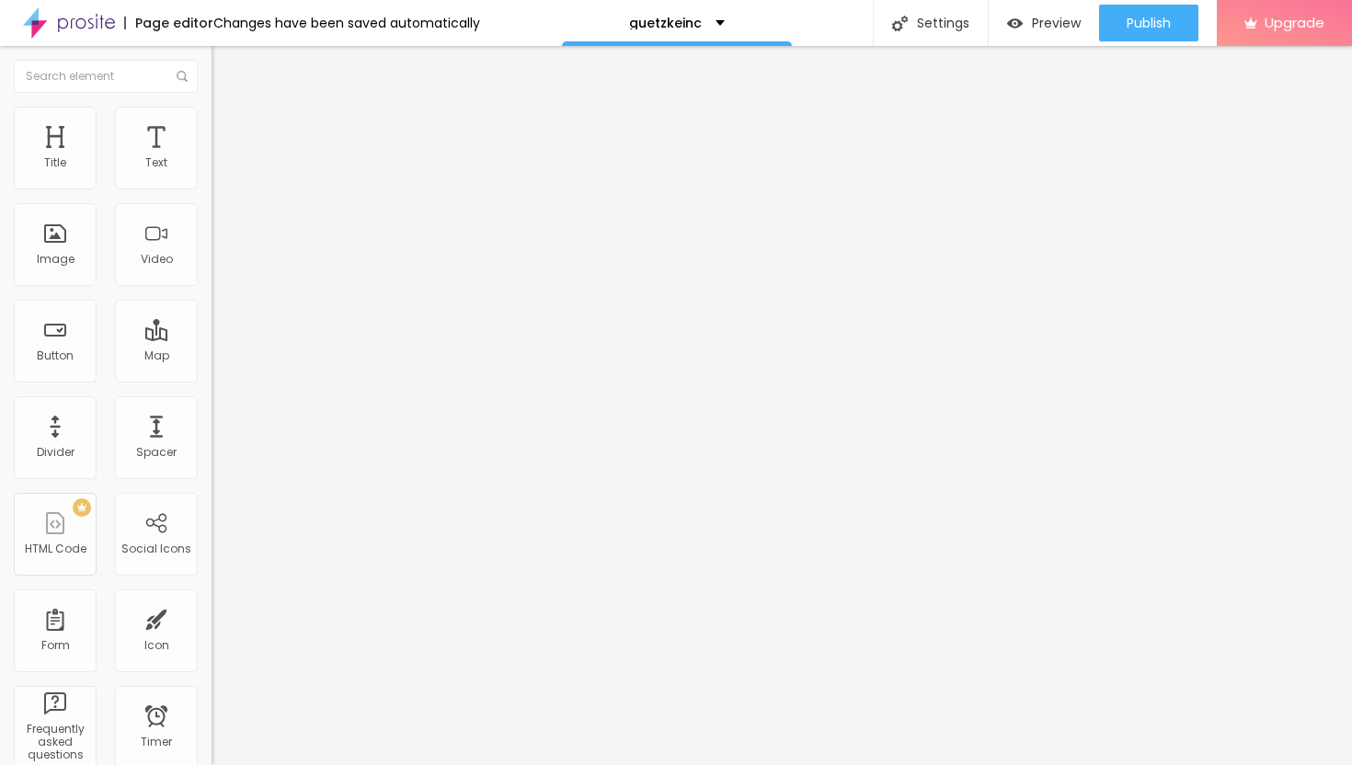
type input "→ VIEW DOCUMENT HERE"
drag, startPoint x: 86, startPoint y: 390, endPoint x: 0, endPoint y: 376, distance: 86.7
click at [212, 376] on div "Text → VIEW DOCUMENT HERE Align Size Default Small Default Big Link URL https:/…" at bounding box center [318, 277] width 212 height 268
click at [212, 379] on input "text" at bounding box center [322, 370] width 221 height 18
paste input "[URL][DOMAIN_NAME]"
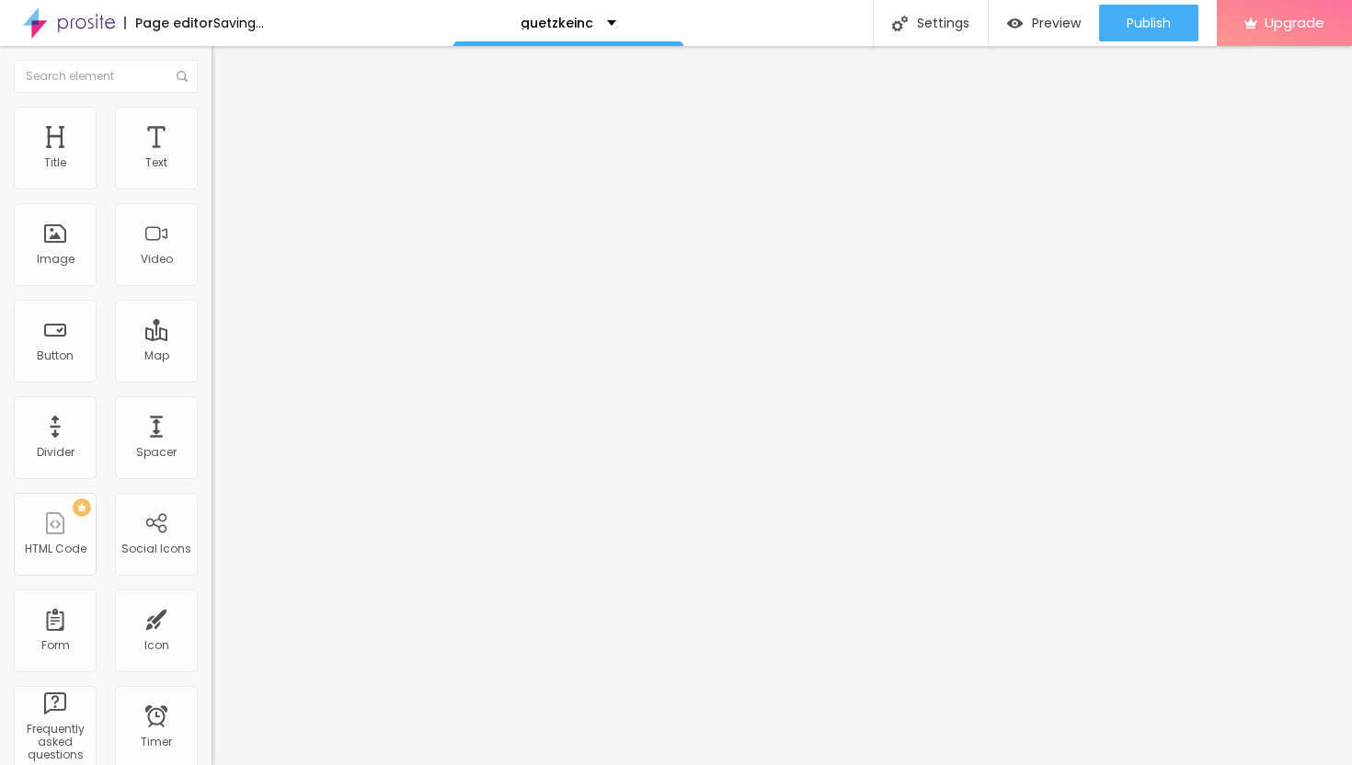
type input "[URL][DOMAIN_NAME]"
click at [212, 402] on div at bounding box center [318, 402] width 212 height 0
click at [212, 118] on li "Style" at bounding box center [318, 116] width 212 height 18
type input "30"
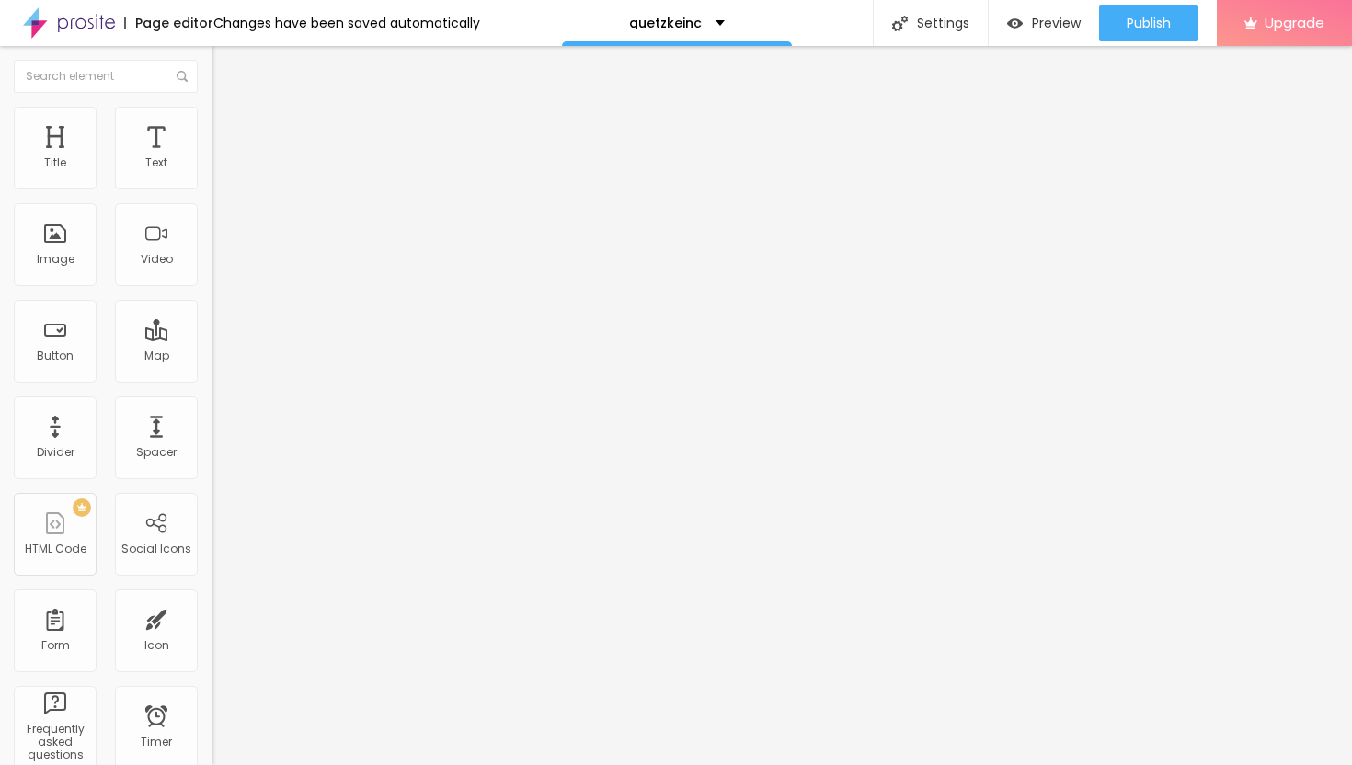
click at [212, 189] on input "range" at bounding box center [271, 181] width 119 height 15
click at [1141, 29] on span "Publish" at bounding box center [1149, 23] width 44 height 15
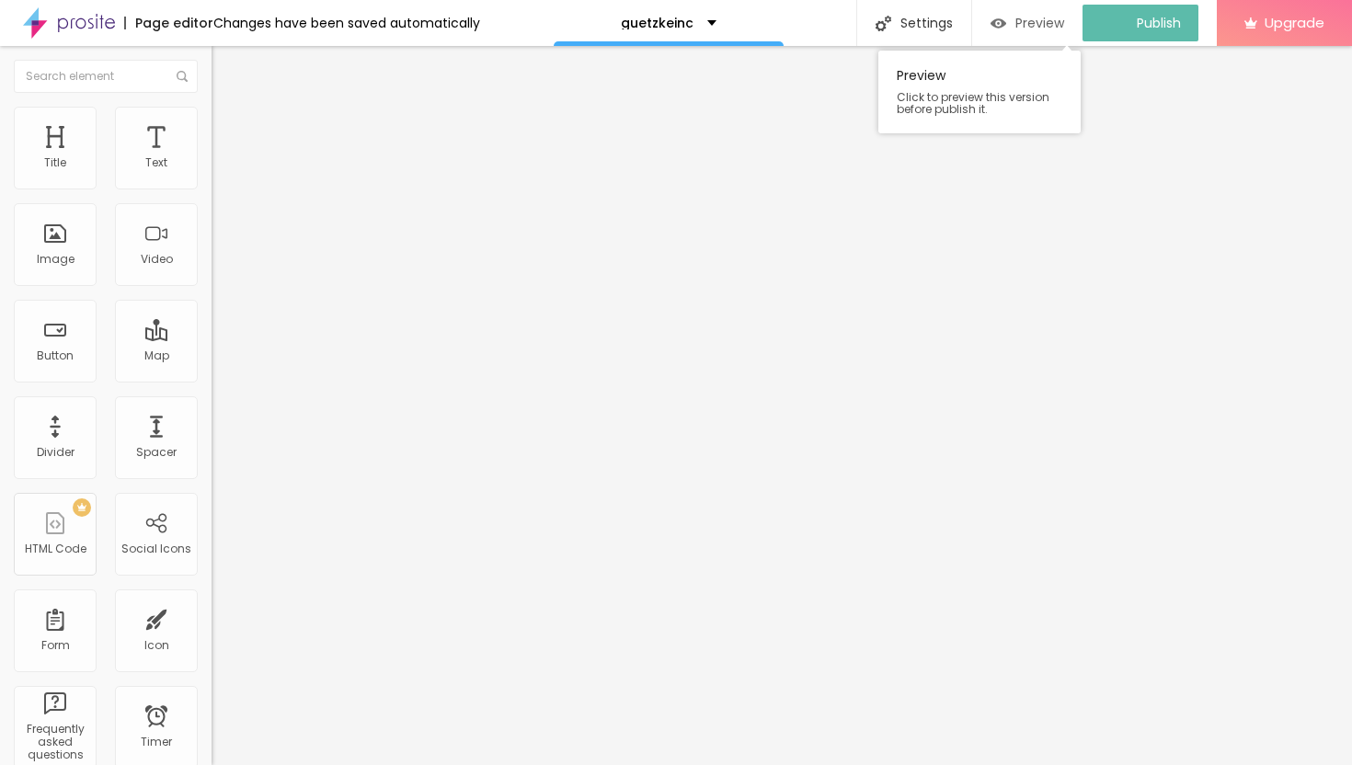
click at [1041, 25] on span "Preview" at bounding box center [1040, 23] width 49 height 15
